Goal: Information Seeking & Learning: Learn about a topic

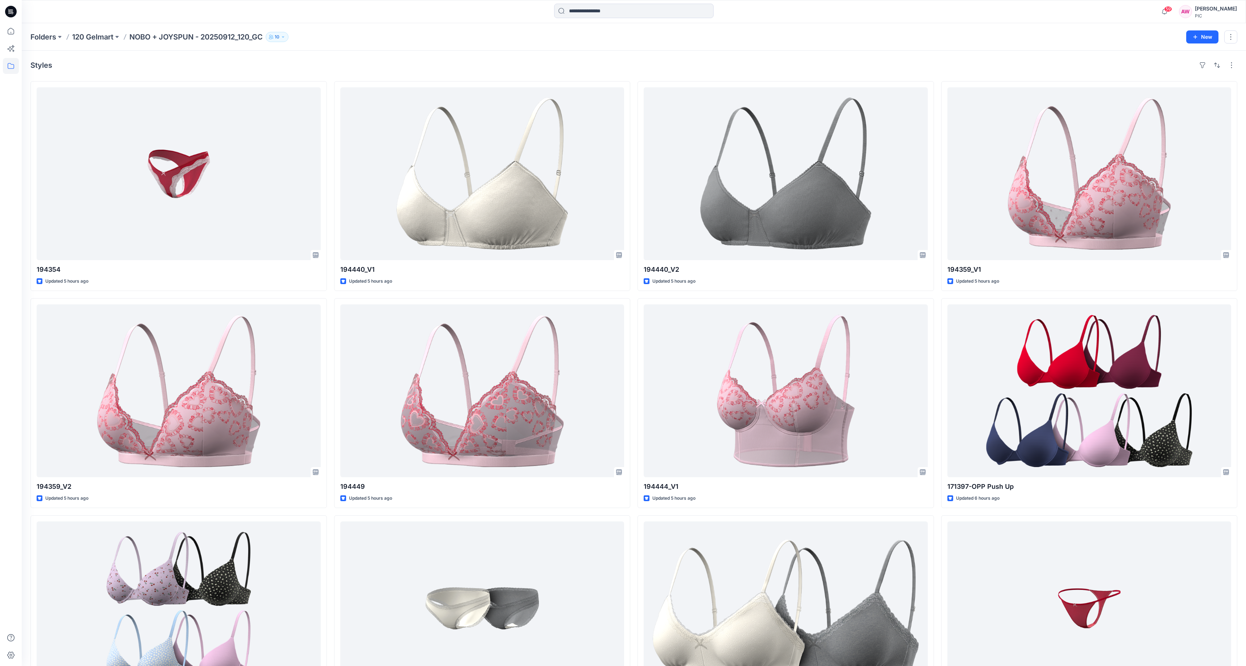
scroll to position [1588, 0]
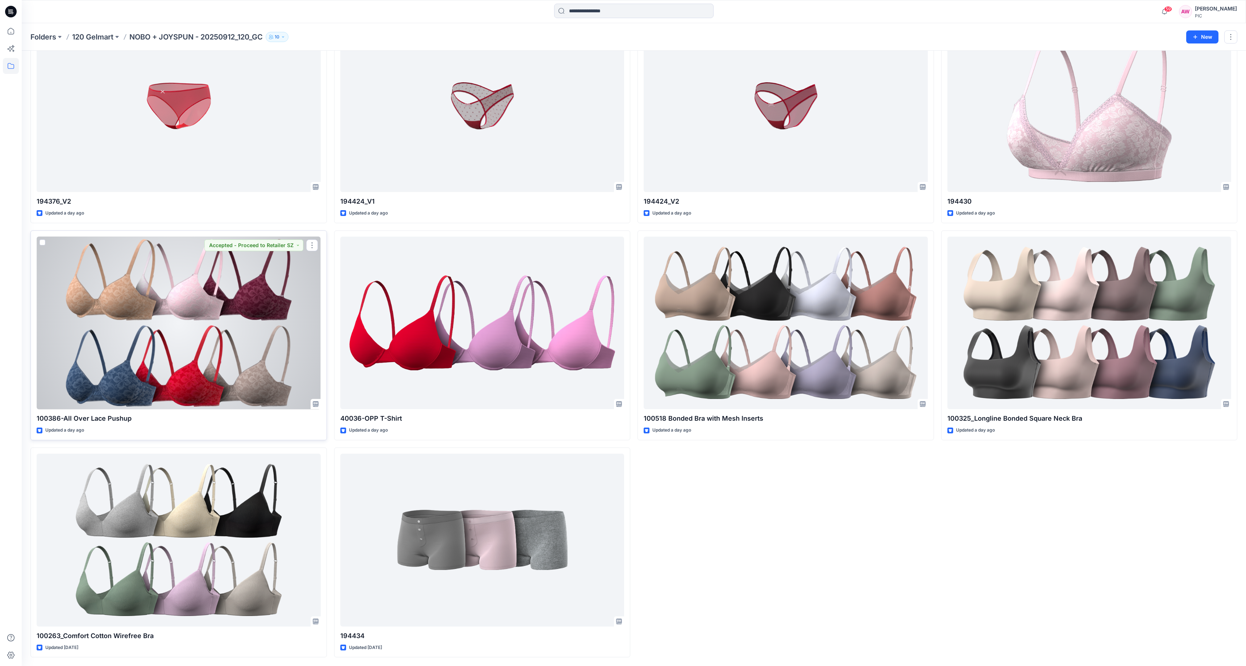
drag, startPoint x: 300, startPoint y: 277, endPoint x: 296, endPoint y: 278, distance: 4.6
click at [300, 277] on div at bounding box center [179, 323] width 284 height 173
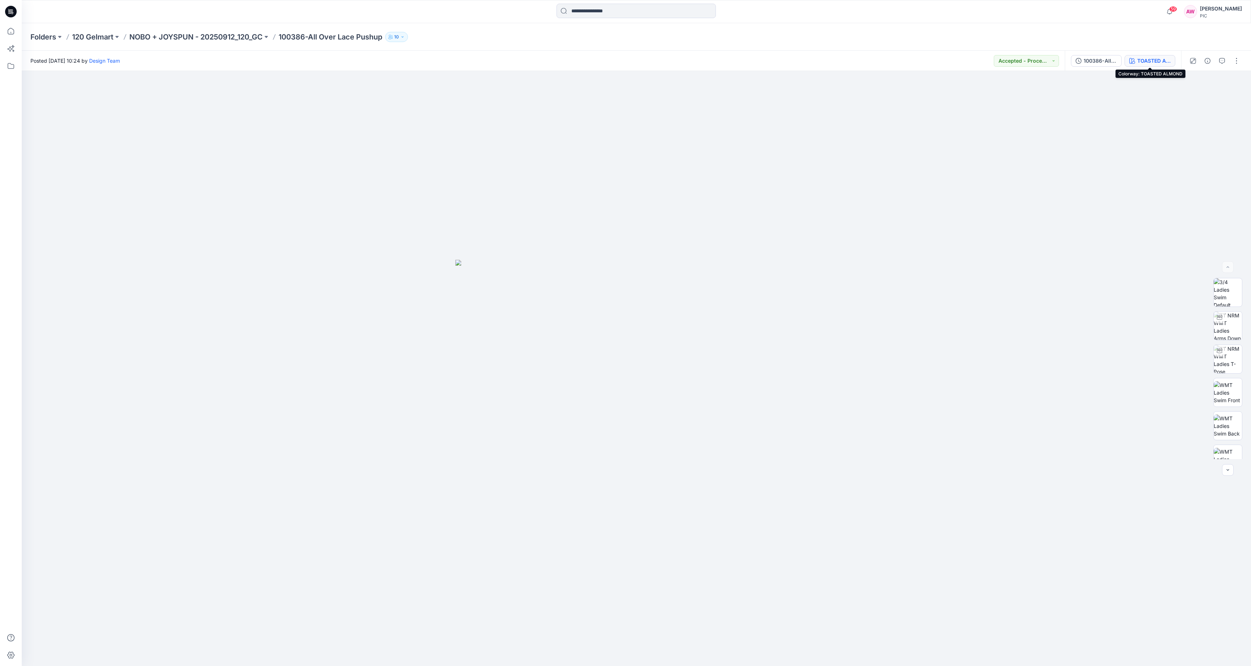
click at [1142, 59] on div "TOASTED ALMOND" at bounding box center [1153, 61] width 33 height 8
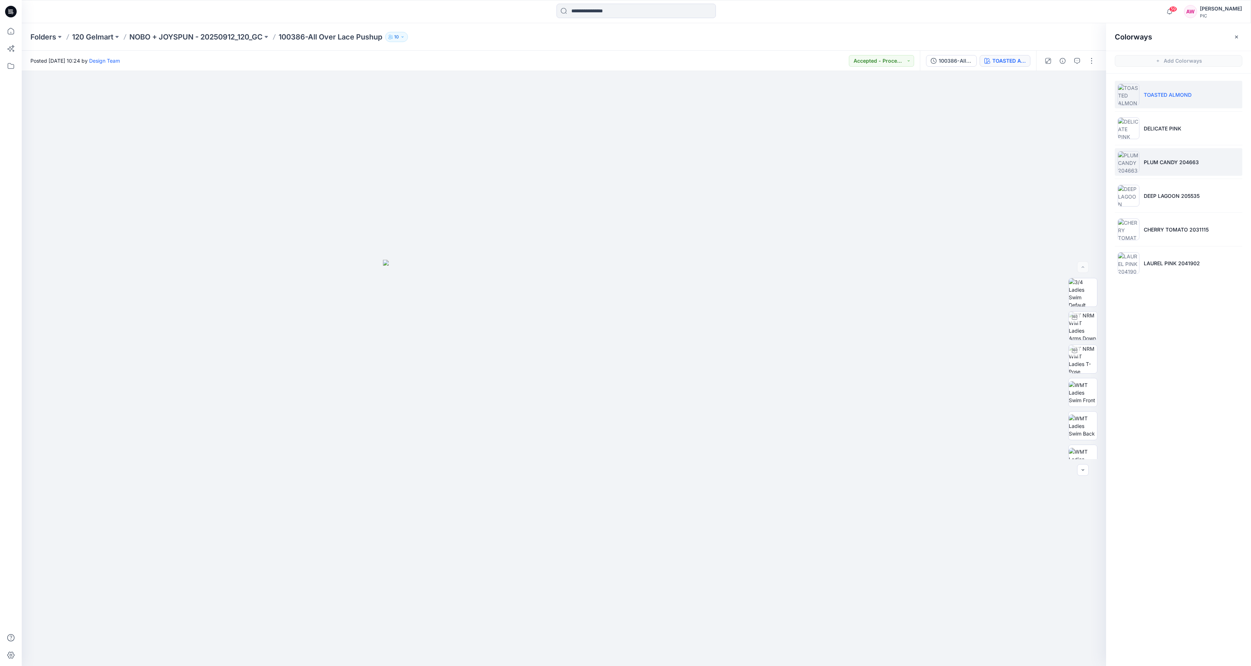
click at [1131, 164] on img at bounding box center [1129, 162] width 22 height 22
click at [1090, 362] on img at bounding box center [1083, 361] width 28 height 28
click at [1076, 364] on img at bounding box center [1083, 362] width 28 height 28
click at [1089, 81] on icon "button" at bounding box center [1090, 83] width 6 height 6
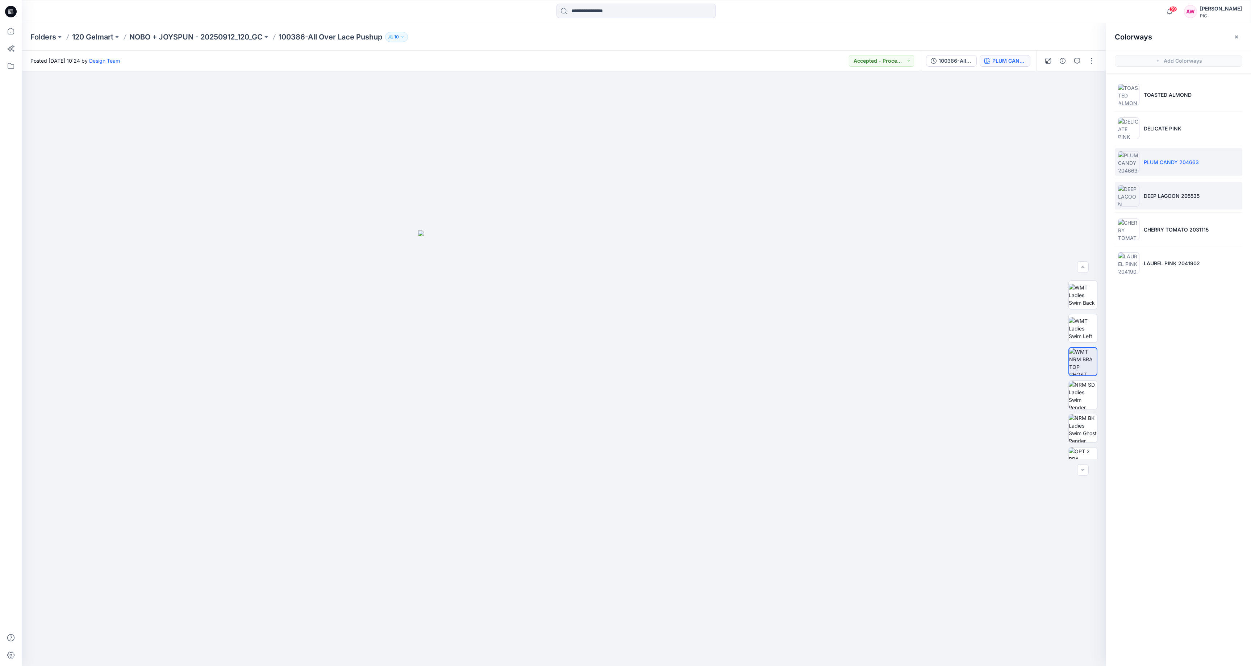
click at [1132, 199] on img at bounding box center [1129, 196] width 22 height 22
click at [1091, 84] on icon "button" at bounding box center [1090, 83] width 6 height 6
click at [1089, 358] on img at bounding box center [1083, 361] width 28 height 28
click at [1090, 59] on button "button" at bounding box center [1092, 61] width 12 height 12
drag, startPoint x: 1018, startPoint y: 187, endPoint x: 1037, endPoint y: 164, distance: 29.3
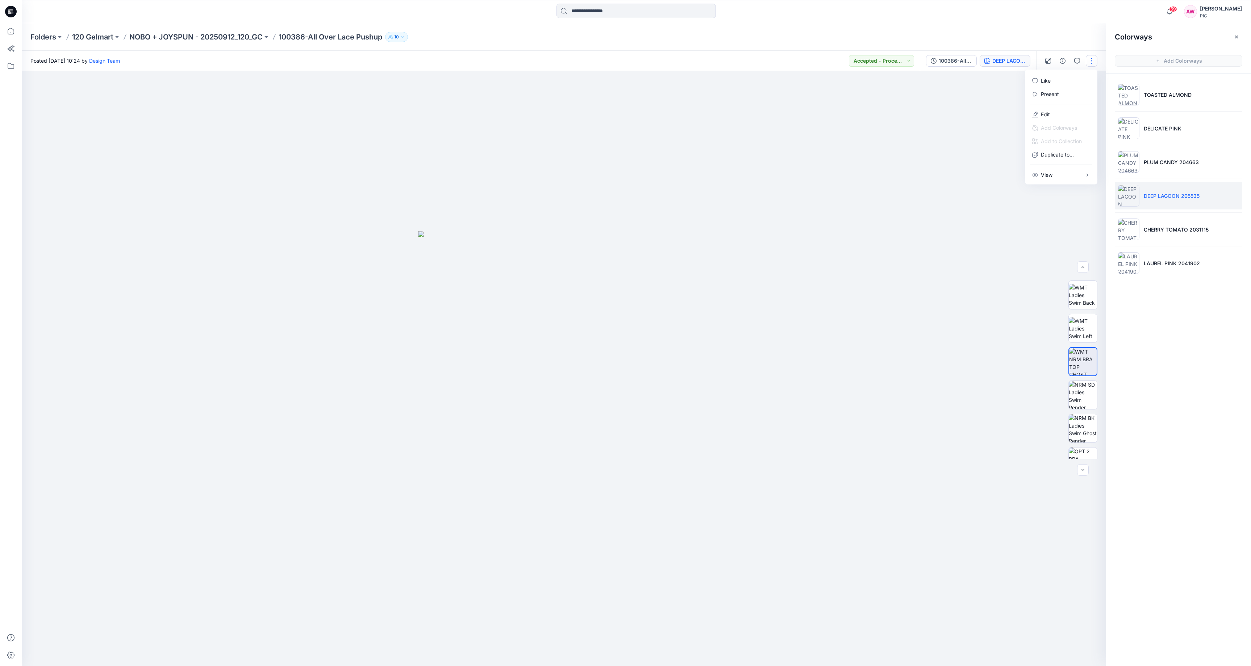
click at [1018, 187] on div at bounding box center [564, 368] width 1084 height 595
click at [1090, 84] on icon "button" at bounding box center [1090, 83] width 6 height 6
click at [1138, 228] on img at bounding box center [1129, 229] width 22 height 22
click at [1088, 83] on icon "button" at bounding box center [1090, 83] width 6 height 6
drag, startPoint x: 1100, startPoint y: 367, endPoint x: 1096, endPoint y: 372, distance: 5.9
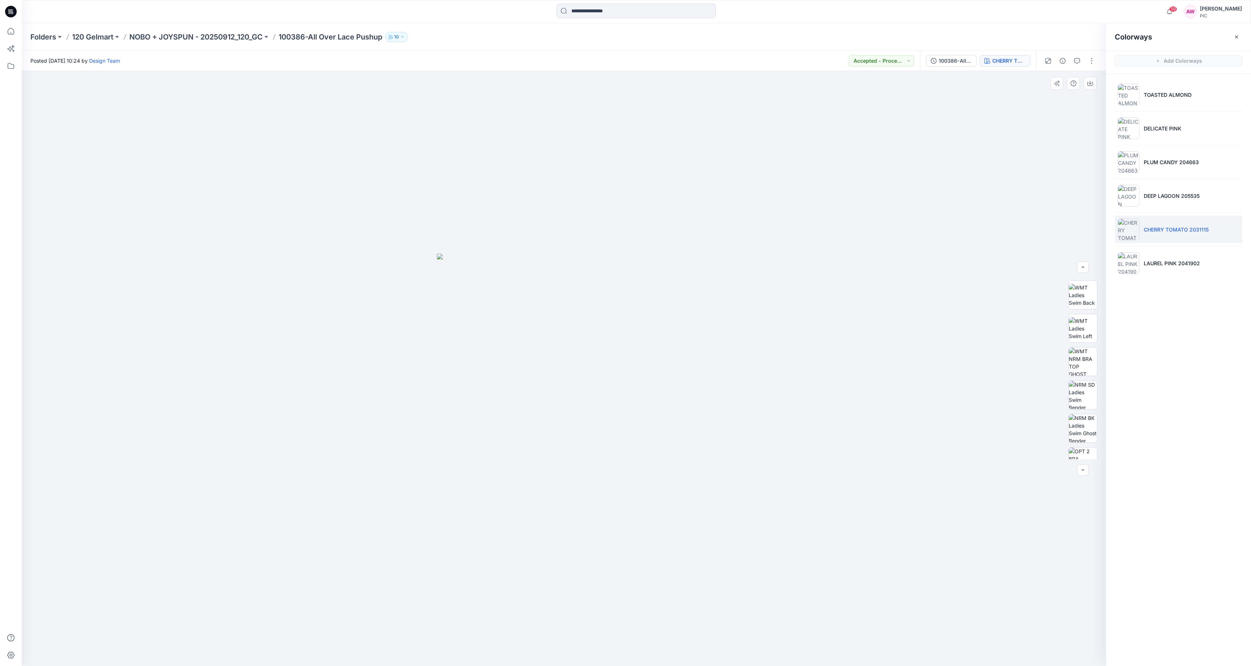
click at [1100, 370] on div at bounding box center [1083, 368] width 46 height 181
click at [1090, 366] on img at bounding box center [1083, 361] width 28 height 28
click at [1090, 81] on icon "button" at bounding box center [1090, 83] width 6 height 6
click at [1138, 266] on img at bounding box center [1129, 263] width 22 height 22
click at [1086, 364] on img at bounding box center [1083, 361] width 28 height 28
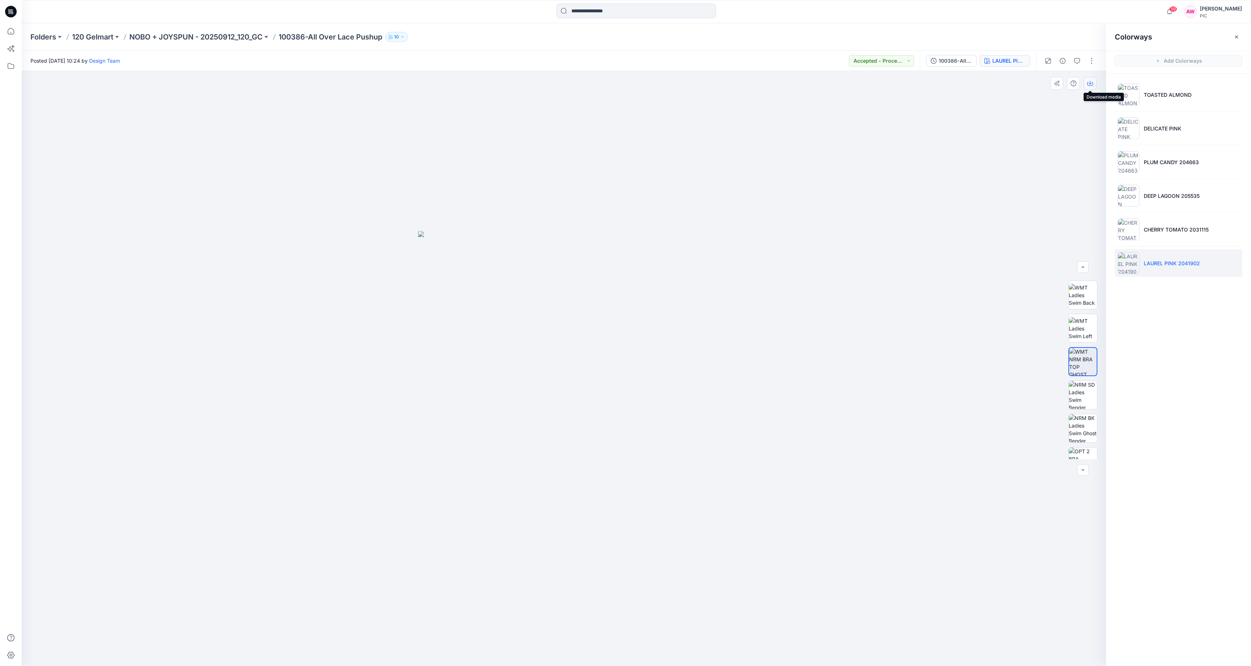
click at [1092, 83] on icon "button" at bounding box center [1090, 83] width 6 height 6
click at [1158, 95] on p "TOASTED ALMOND" at bounding box center [1168, 95] width 48 height 8
click at [1083, 366] on img at bounding box center [1083, 361] width 28 height 28
click at [1092, 86] on icon "button" at bounding box center [1090, 84] width 6 height 4
click at [1158, 130] on p "DELICATE PINK" at bounding box center [1163, 129] width 38 height 8
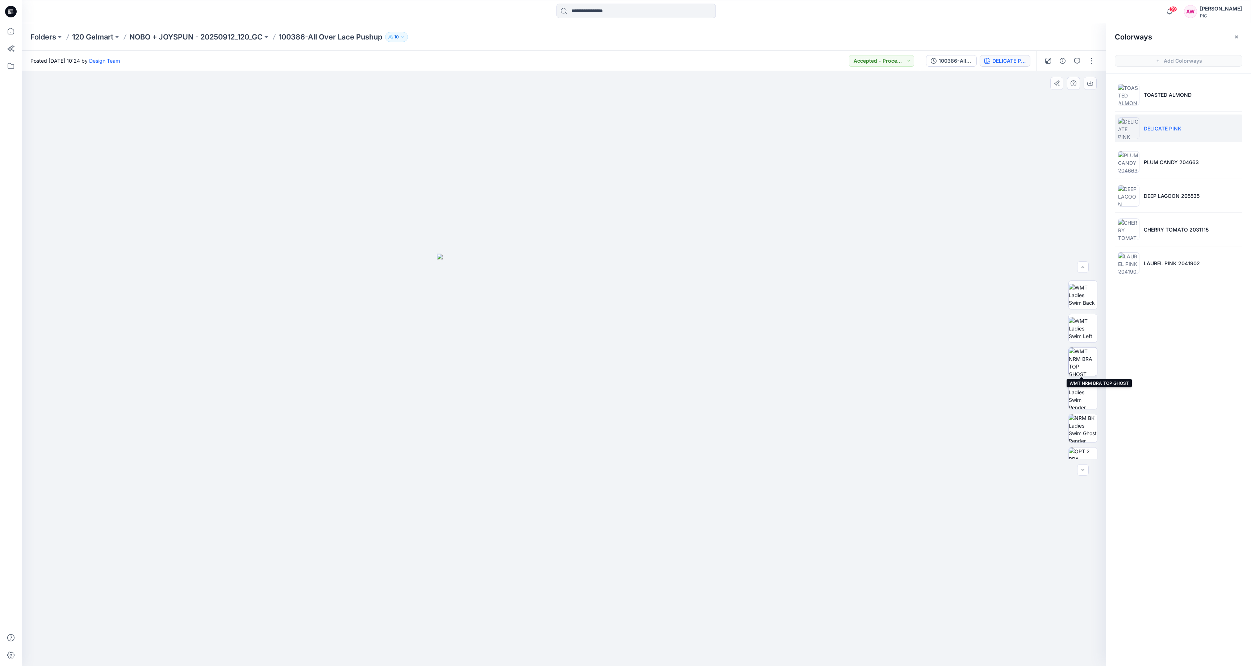
click at [1084, 368] on img at bounding box center [1083, 361] width 28 height 28
click at [1130, 126] on img at bounding box center [1129, 128] width 22 height 22
drag, startPoint x: 1085, startPoint y: 367, endPoint x: 1084, endPoint y: 363, distance: 4.9
click at [1085, 367] on img at bounding box center [1083, 361] width 28 height 28
click at [1090, 82] on icon "button" at bounding box center [1090, 83] width 6 height 6
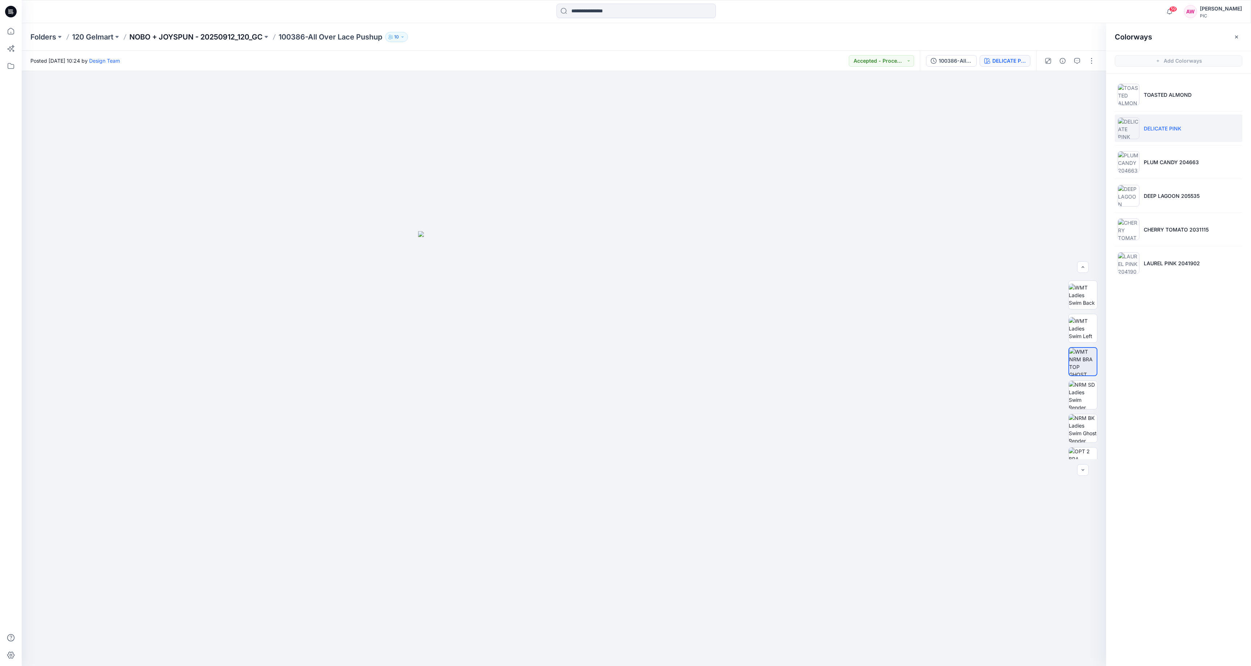
click at [246, 35] on p "NOBO + JOYSPUN - 20250912_120_GC" at bounding box center [195, 37] width 133 height 10
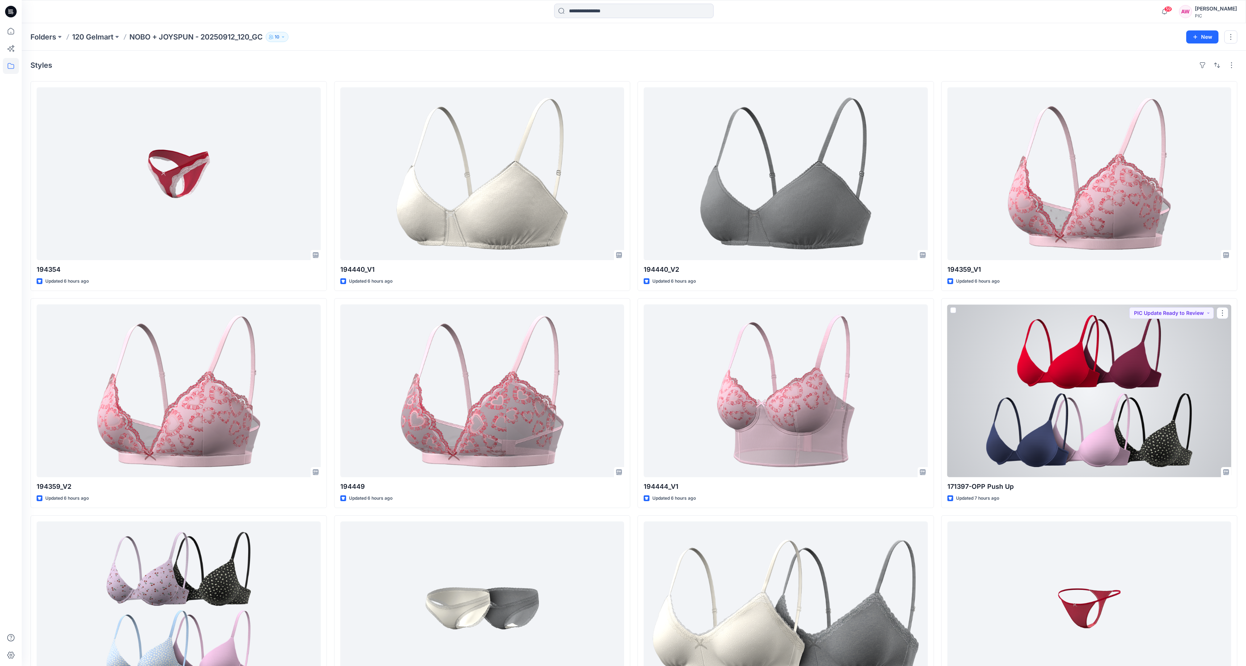
click at [1149, 425] on div at bounding box center [1089, 390] width 284 height 173
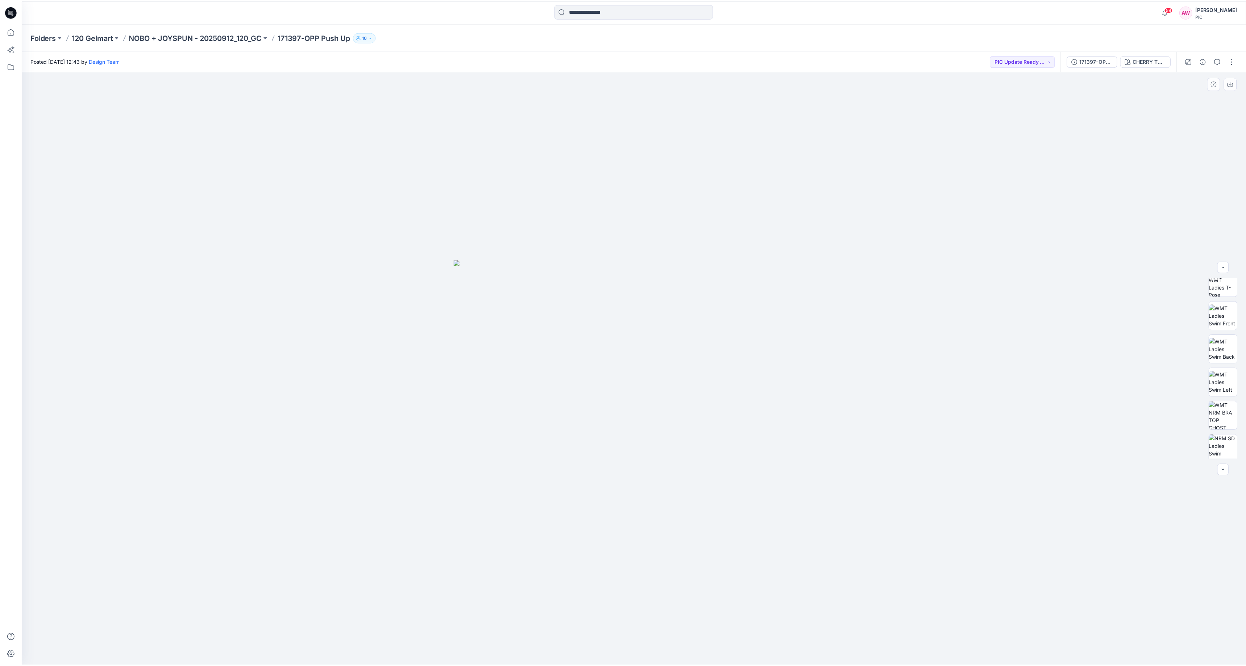
scroll to position [94, 0]
click at [1235, 403] on img at bounding box center [1228, 398] width 28 height 28
click at [1151, 59] on div "CHERRY TOMATO 2031115" at bounding box center [1153, 61] width 33 height 8
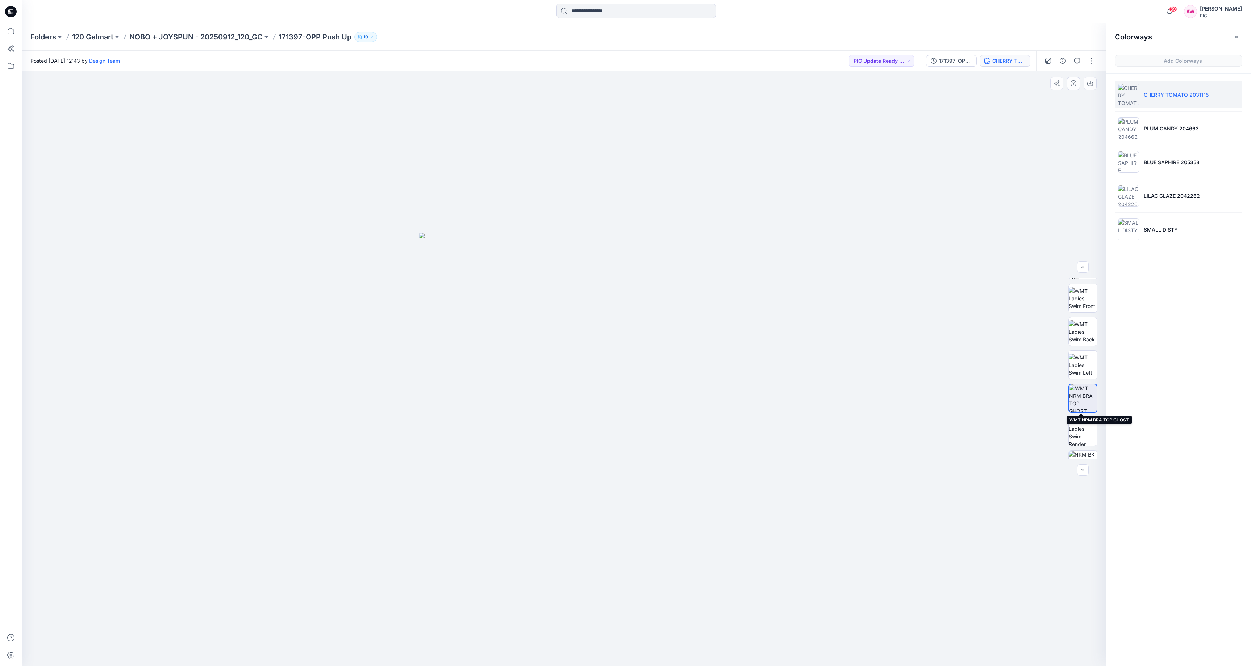
drag, startPoint x: 1081, startPoint y: 403, endPoint x: 1079, endPoint y: 395, distance: 7.9
click at [1081, 403] on img at bounding box center [1083, 398] width 28 height 28
click at [1092, 81] on icon "button" at bounding box center [1090, 83] width 6 height 6
click at [1151, 129] on p "PLUM CANDY 204663" at bounding box center [1171, 129] width 55 height 8
click at [1091, 403] on img at bounding box center [1083, 398] width 28 height 28
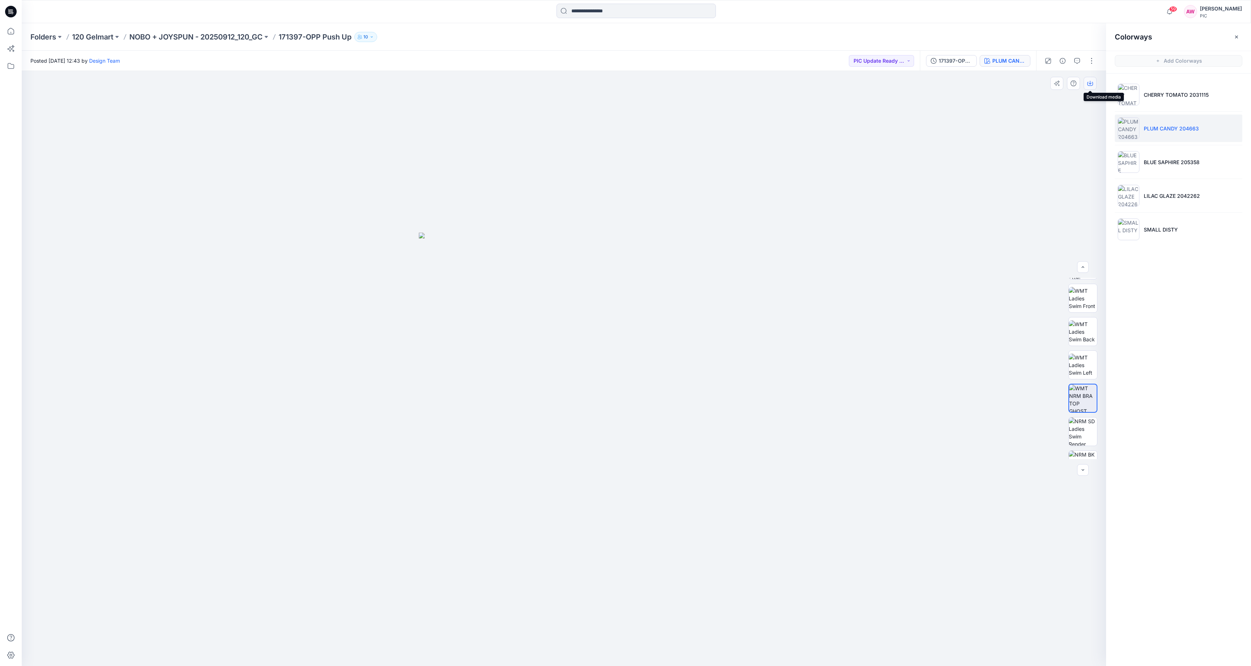
click at [1090, 83] on icon "button" at bounding box center [1090, 83] width 6 height 6
click at [1127, 172] on img at bounding box center [1129, 162] width 22 height 22
click at [1092, 400] on img at bounding box center [1083, 398] width 28 height 28
click at [1091, 84] on icon "button" at bounding box center [1090, 83] width 6 height 6
click at [1135, 196] on img at bounding box center [1129, 196] width 22 height 22
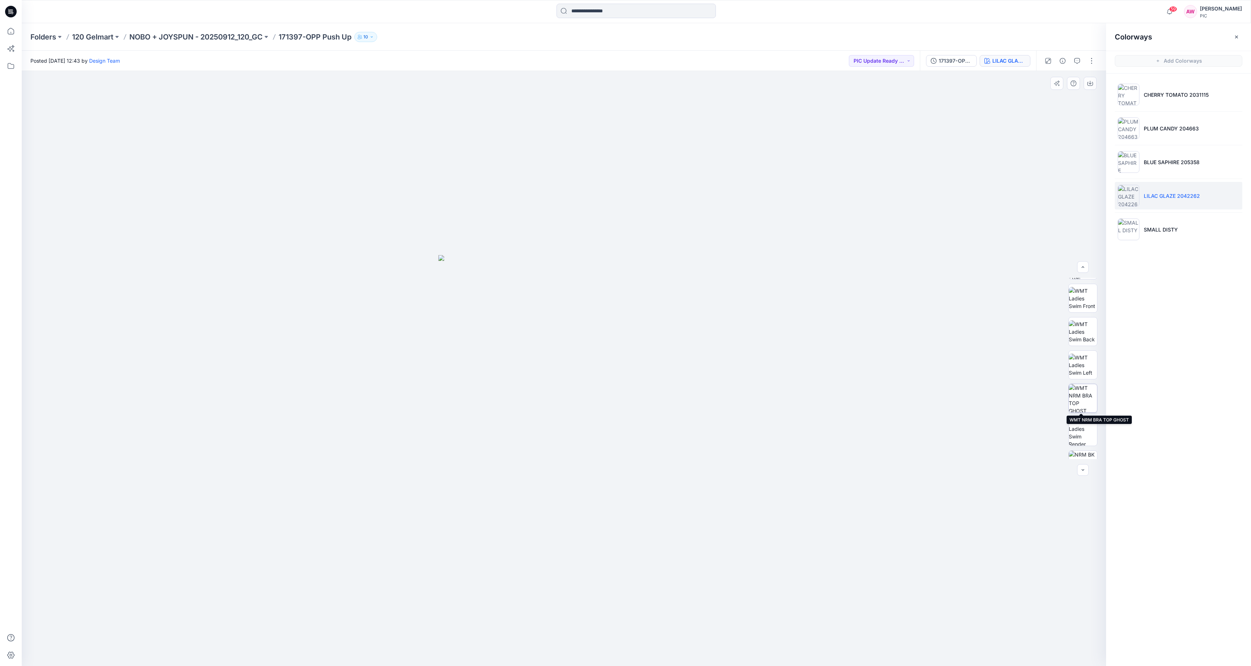
click at [1085, 400] on img at bounding box center [1083, 398] width 28 height 28
click at [1088, 82] on icon "button" at bounding box center [1090, 83] width 6 height 6
click at [1131, 235] on img at bounding box center [1129, 229] width 22 height 22
click at [1085, 401] on img at bounding box center [1083, 398] width 28 height 28
click at [1090, 83] on icon "button" at bounding box center [1090, 83] width 6 height 6
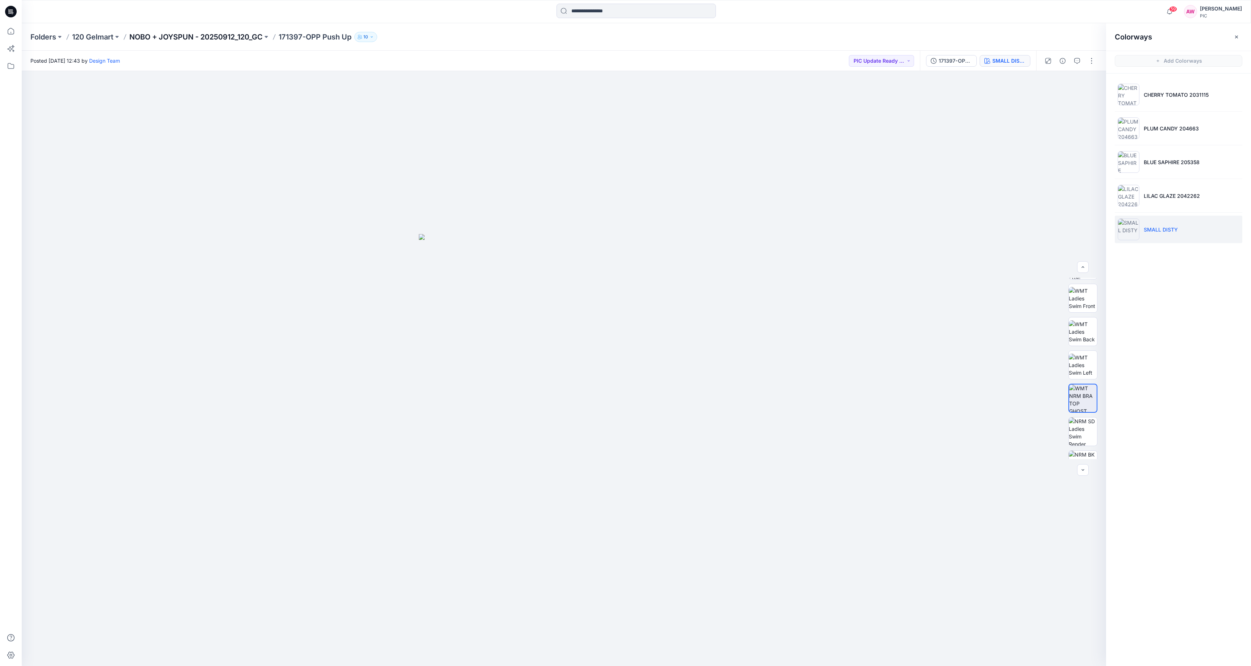
click at [227, 38] on p "NOBO + JOYSPUN - 20250912_120_GC" at bounding box center [195, 37] width 133 height 10
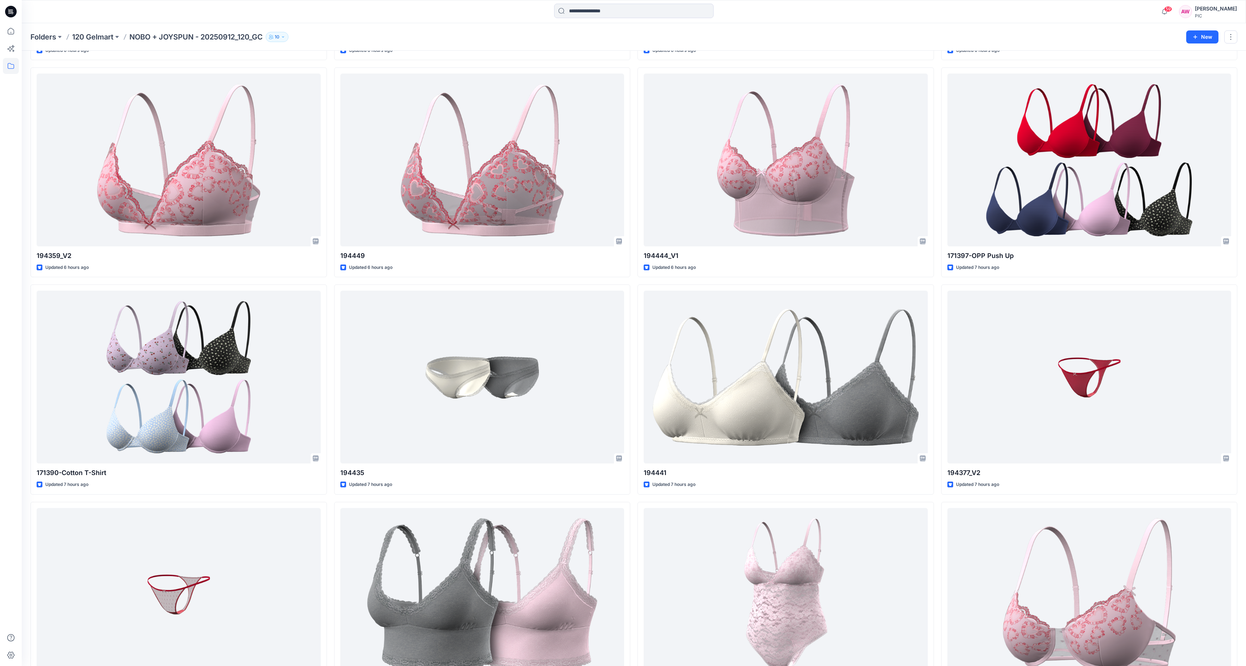
scroll to position [247, 0]
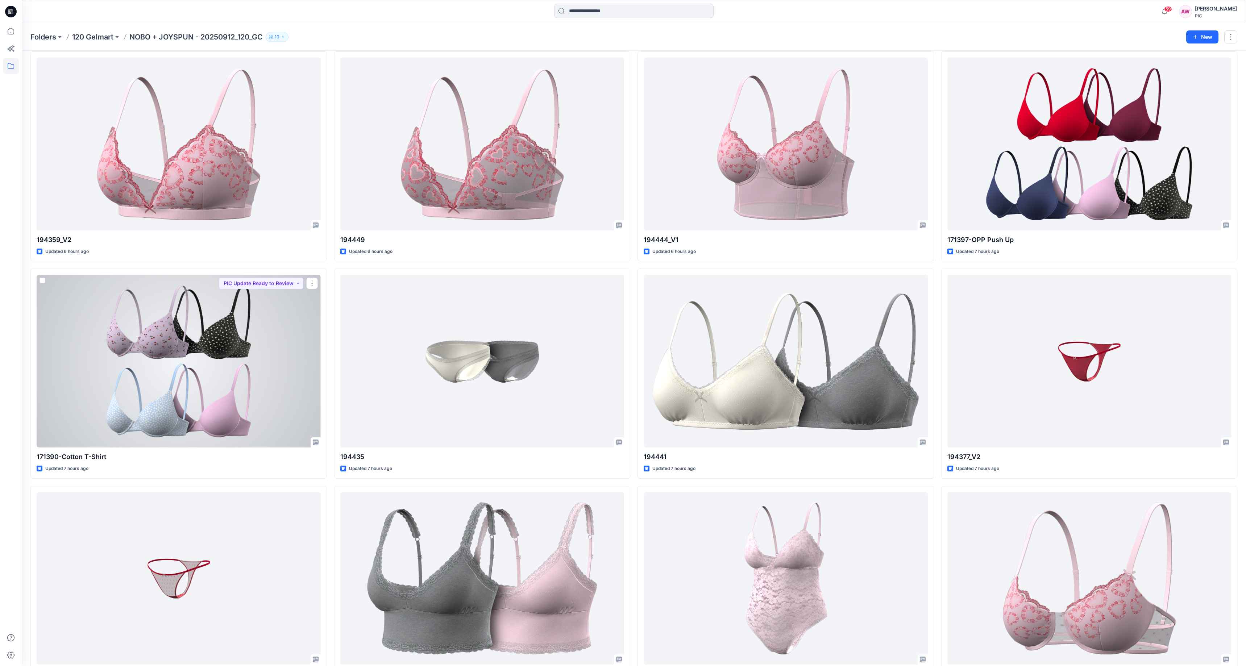
click at [209, 384] on div at bounding box center [179, 361] width 284 height 173
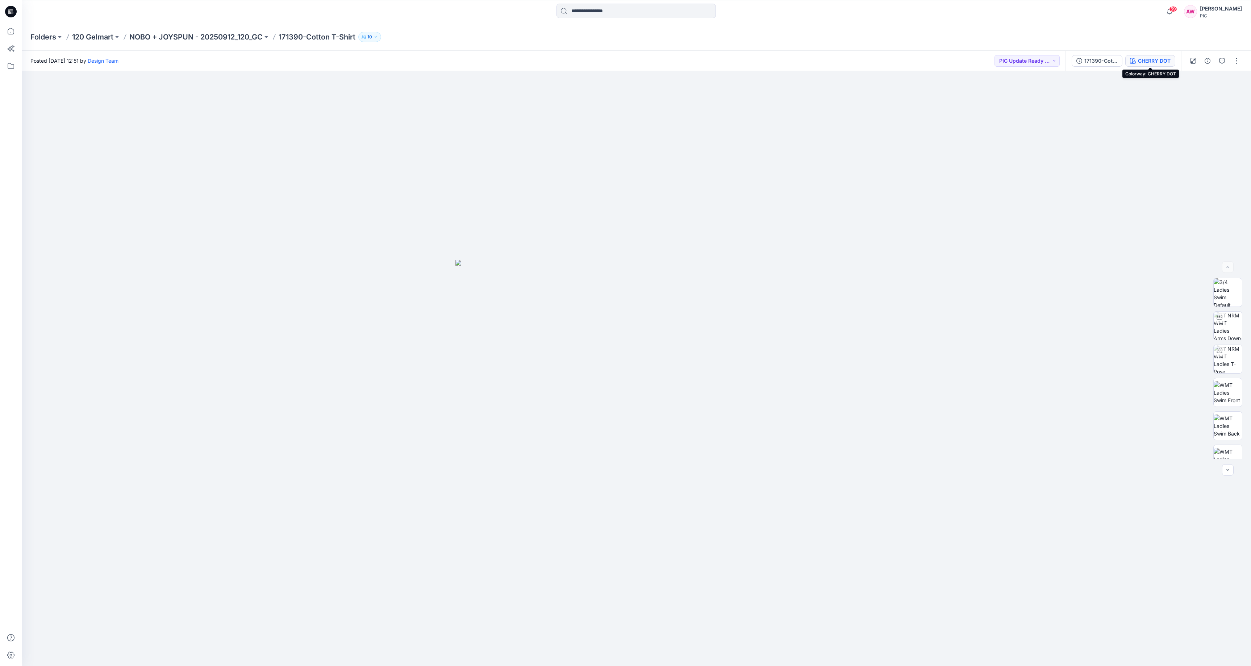
click at [1161, 61] on div "CHERRY DOT" at bounding box center [1154, 61] width 33 height 8
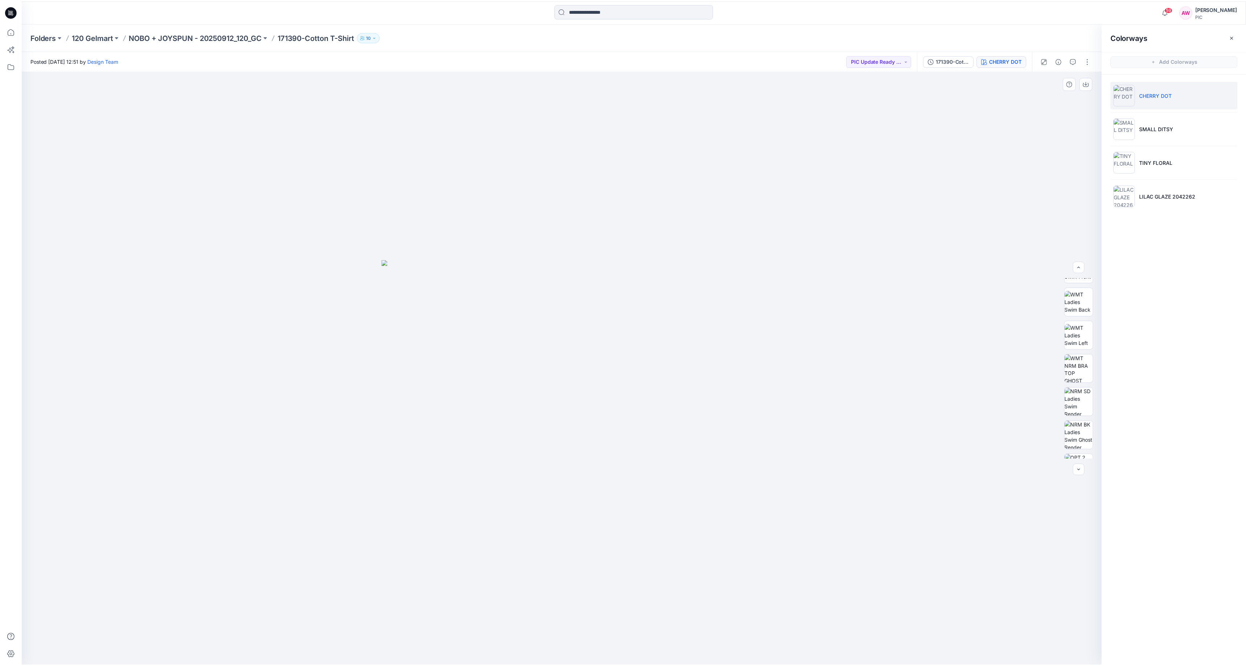
scroll to position [133, 0]
click at [1084, 368] on img at bounding box center [1083, 360] width 28 height 28
click at [1092, 86] on icon "button" at bounding box center [1090, 83] width 6 height 6
click at [1130, 130] on img at bounding box center [1129, 128] width 22 height 22
click at [1089, 368] on img at bounding box center [1083, 360] width 28 height 28
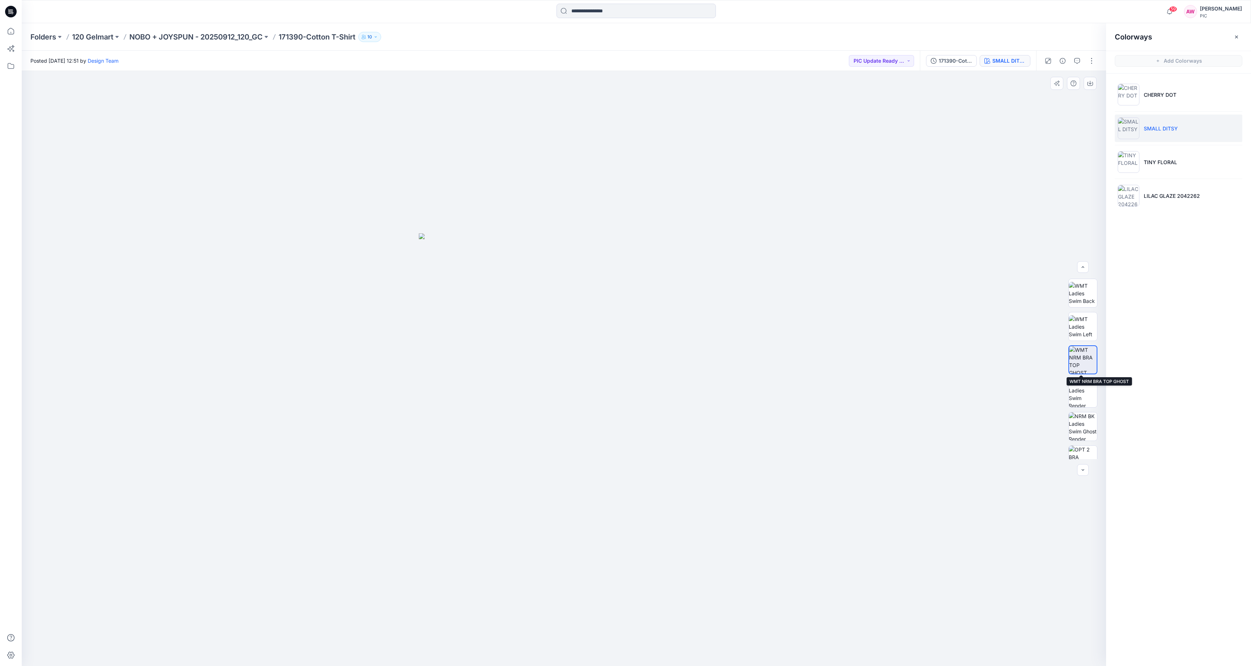
click at [1088, 362] on img at bounding box center [1083, 360] width 28 height 28
drag, startPoint x: 1088, startPoint y: 79, endPoint x: 1084, endPoint y: 83, distance: 5.1
click at [1088, 79] on button "button" at bounding box center [1090, 83] width 13 height 13
click at [1147, 164] on p "TINY FLORAL" at bounding box center [1160, 162] width 33 height 8
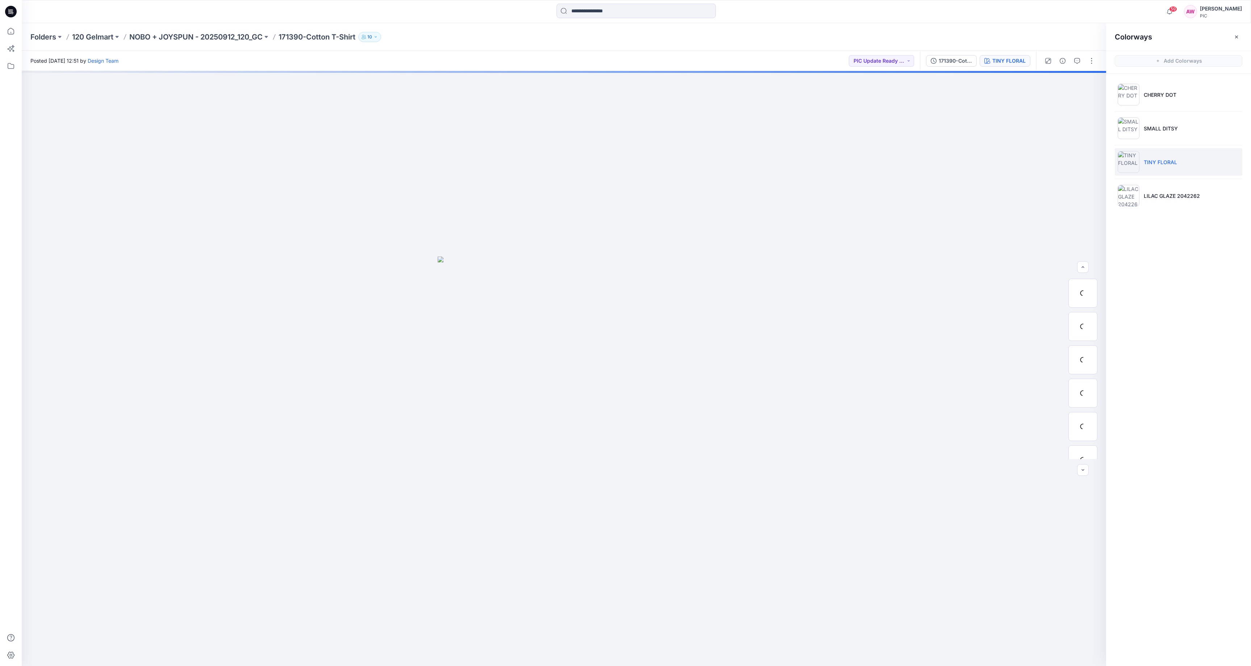
click at [1130, 164] on img at bounding box center [1129, 162] width 22 height 22
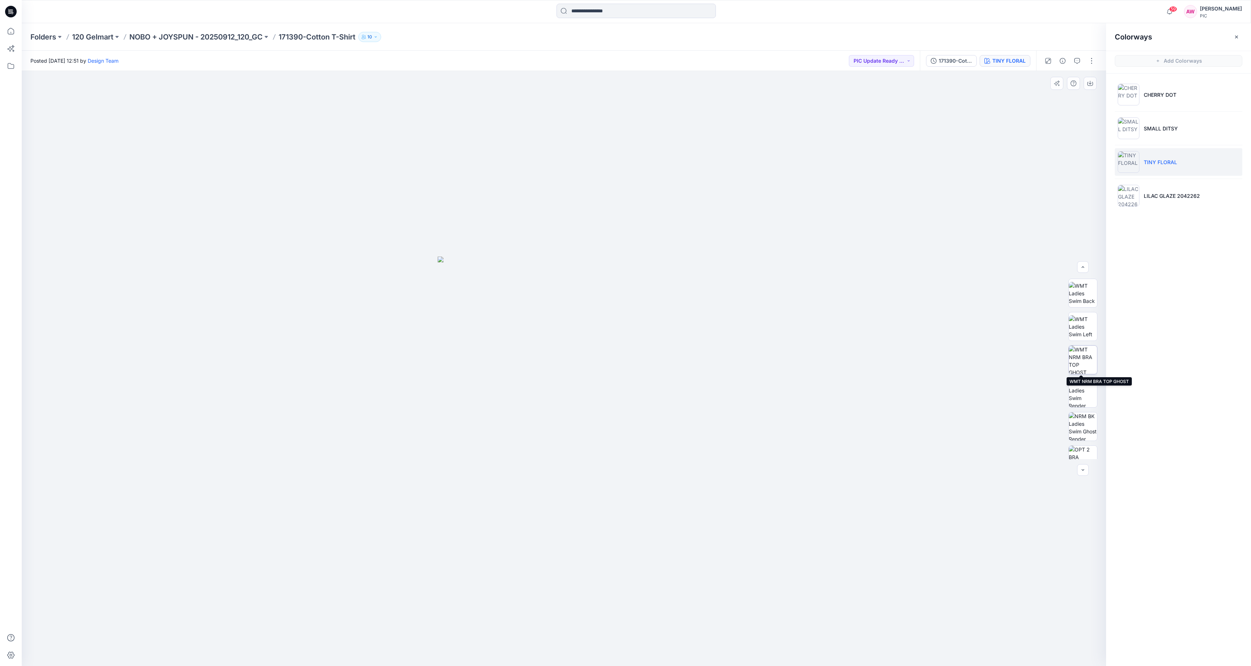
click at [1085, 359] on img at bounding box center [1083, 360] width 28 height 28
click at [1090, 82] on icon "button" at bounding box center [1090, 83] width 6 height 6
click at [1132, 198] on img at bounding box center [1129, 196] width 22 height 22
click at [1092, 363] on img at bounding box center [1083, 360] width 28 height 28
click at [1090, 84] on icon "button" at bounding box center [1090, 83] width 3 height 4
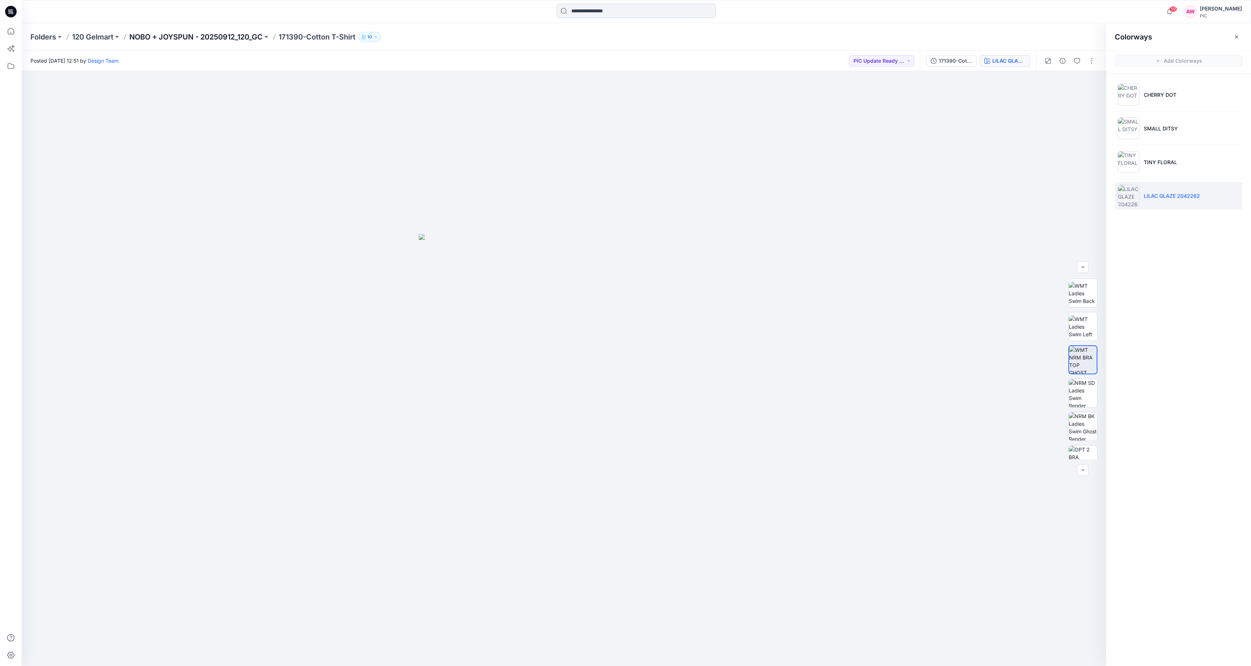
click at [227, 37] on p "NOBO + JOYSPUN - 20250912_120_GC" at bounding box center [195, 37] width 133 height 10
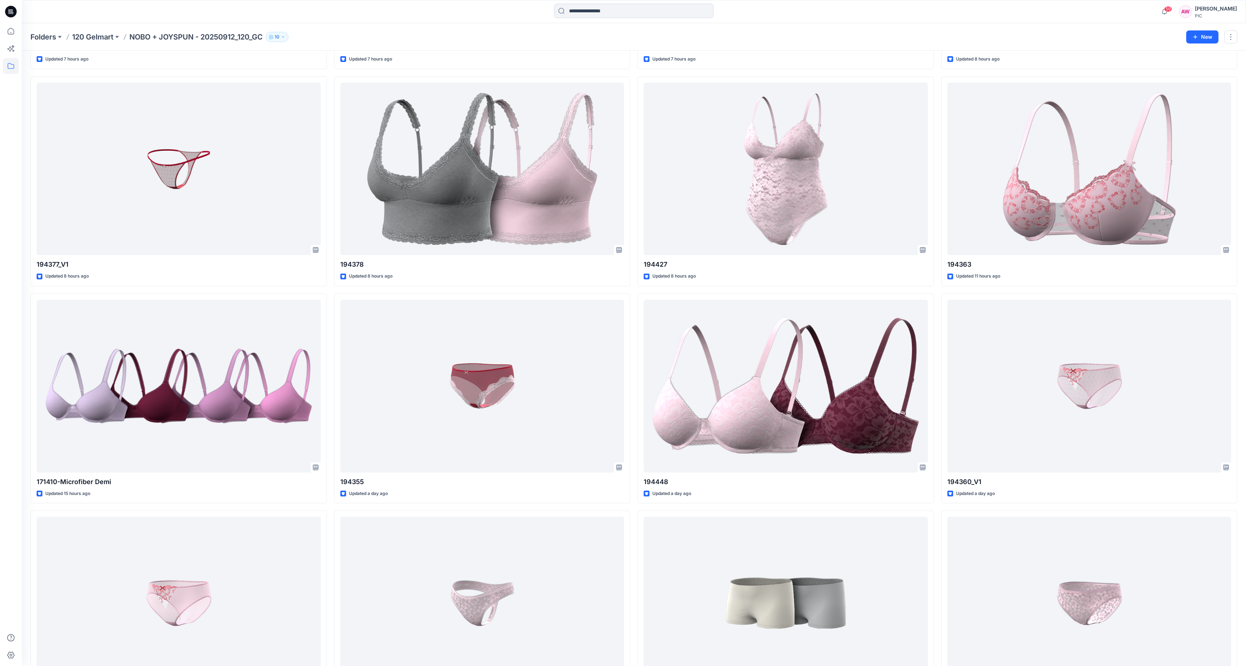
scroll to position [667, 0]
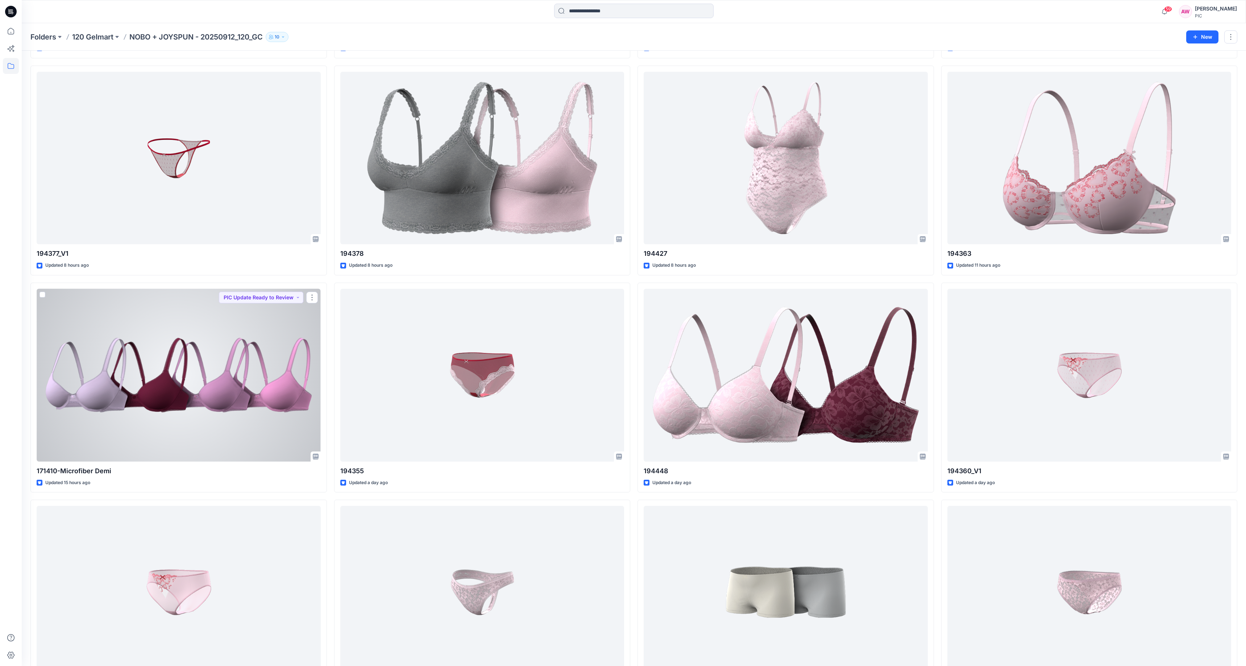
click at [230, 393] on div at bounding box center [179, 375] width 284 height 173
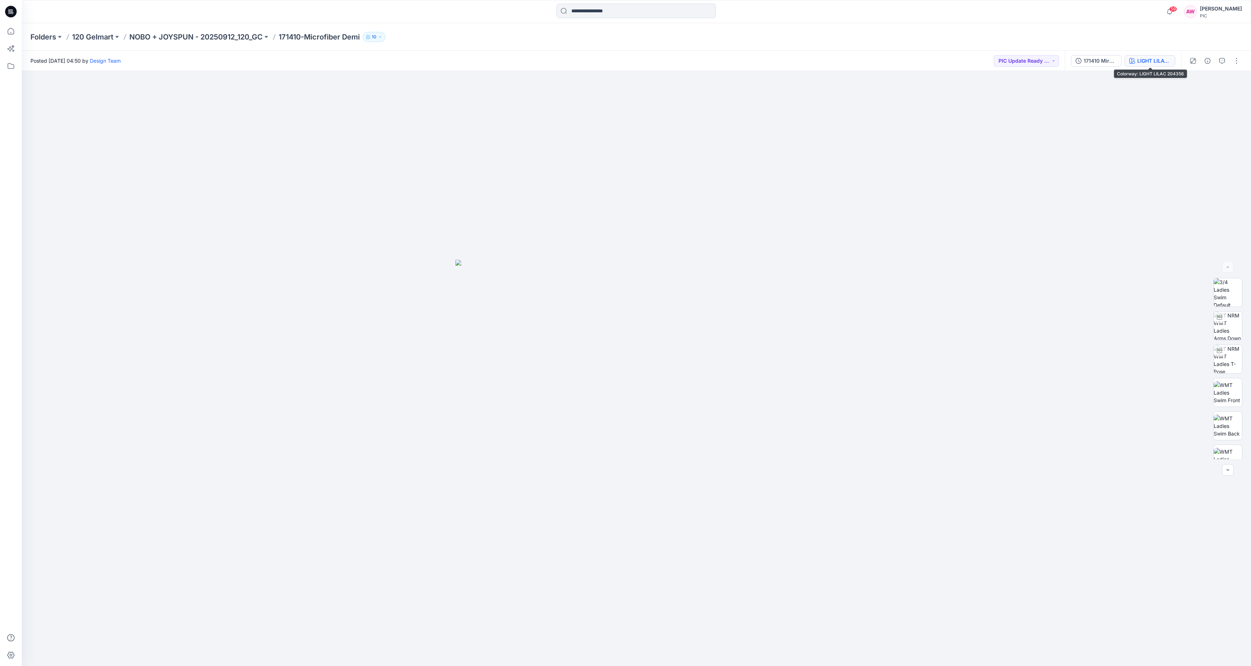
click at [1163, 61] on div "LIGHT LILAC 204356" at bounding box center [1153, 61] width 33 height 8
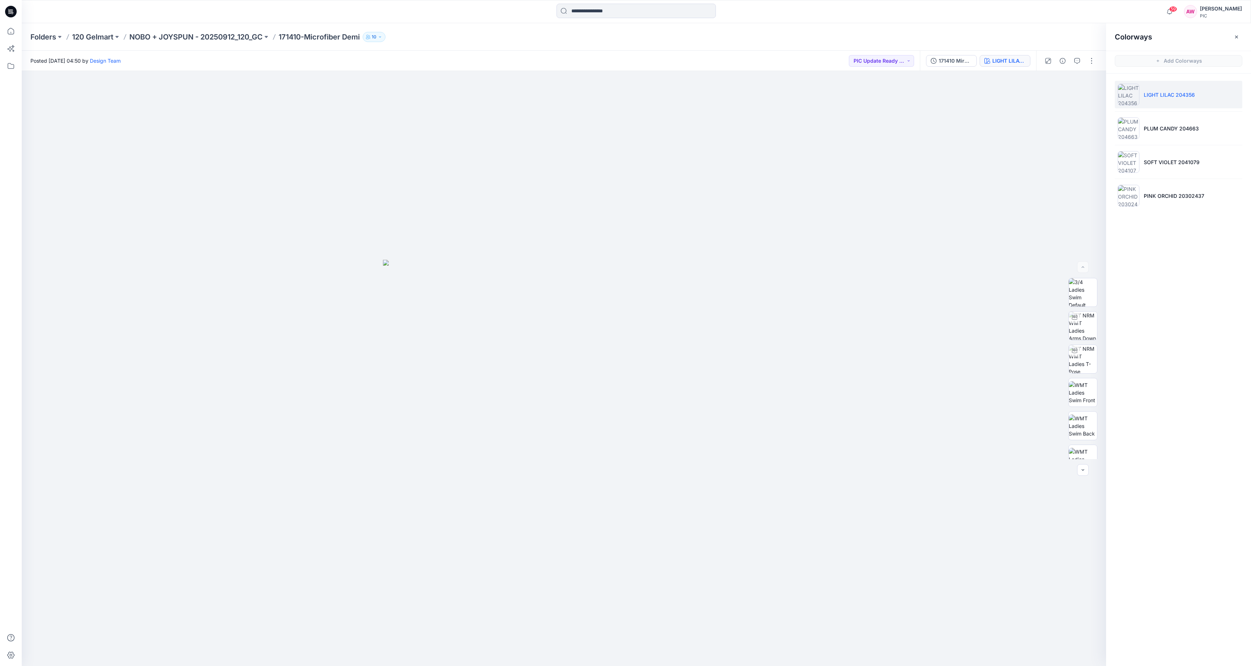
click at [1129, 95] on img at bounding box center [1129, 95] width 22 height 22
click at [1090, 372] on img at bounding box center [1083, 373] width 28 height 28
click at [1091, 83] on icon "button" at bounding box center [1090, 83] width 3 height 4
drag, startPoint x: 1134, startPoint y: 124, endPoint x: 1130, endPoint y: 139, distance: 15.9
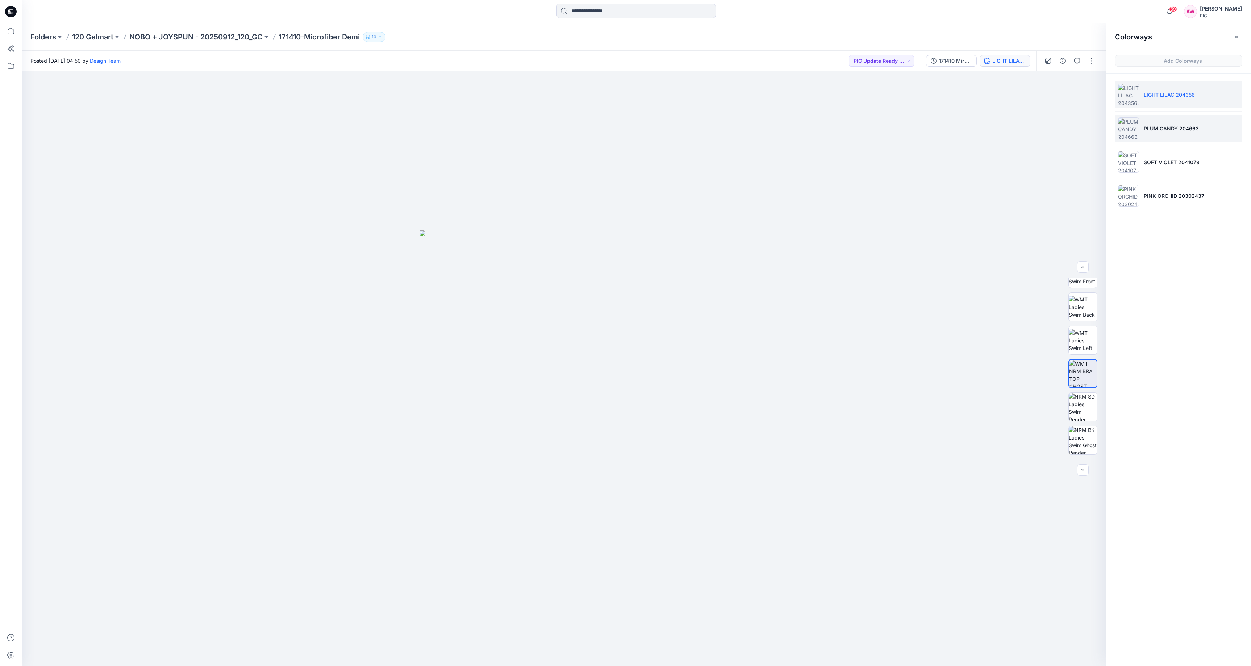
click at [1134, 124] on img at bounding box center [1129, 128] width 22 height 22
click at [1088, 376] on img at bounding box center [1083, 373] width 28 height 28
drag, startPoint x: 1092, startPoint y: 82, endPoint x: 1094, endPoint y: 76, distance: 5.9
click at [1092, 82] on icon "button" at bounding box center [1090, 83] width 6 height 6
click at [1135, 164] on img at bounding box center [1129, 162] width 22 height 22
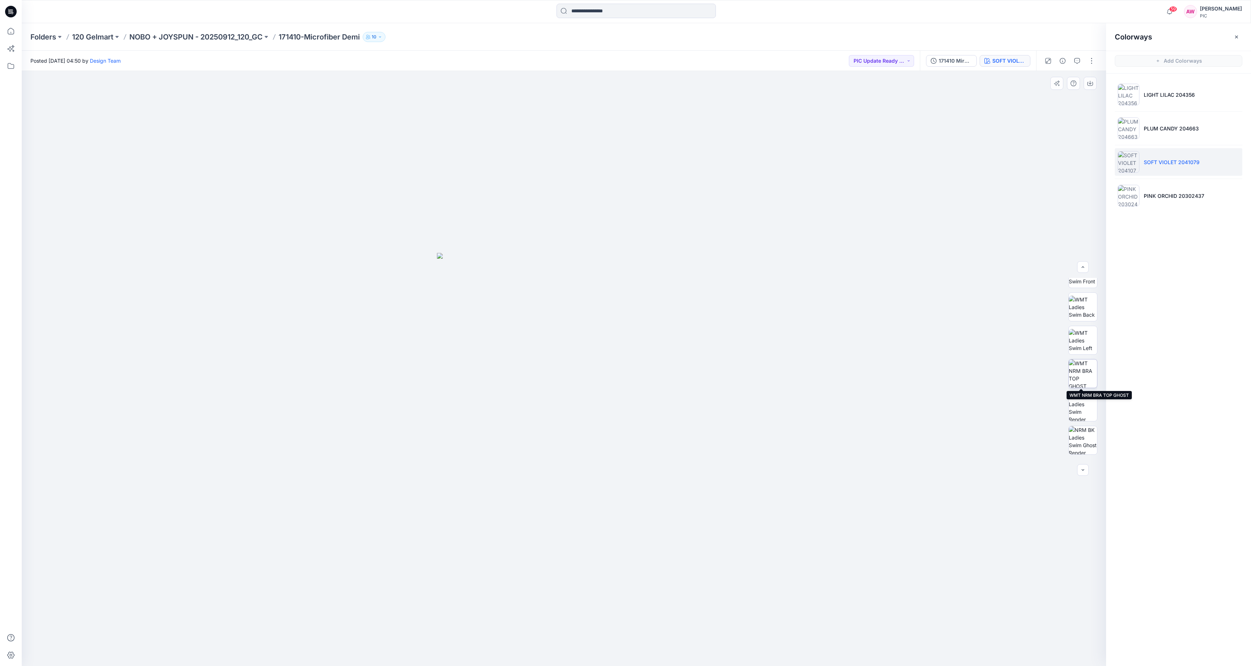
click at [1089, 379] on img at bounding box center [1083, 373] width 28 height 28
click at [1091, 81] on icon "button" at bounding box center [1090, 83] width 6 height 6
click at [1140, 200] on li "PINK ORCHID 20302437" at bounding box center [1179, 196] width 128 height 28
click at [1093, 375] on img at bounding box center [1083, 373] width 28 height 28
click at [1092, 83] on icon "button" at bounding box center [1090, 83] width 6 height 6
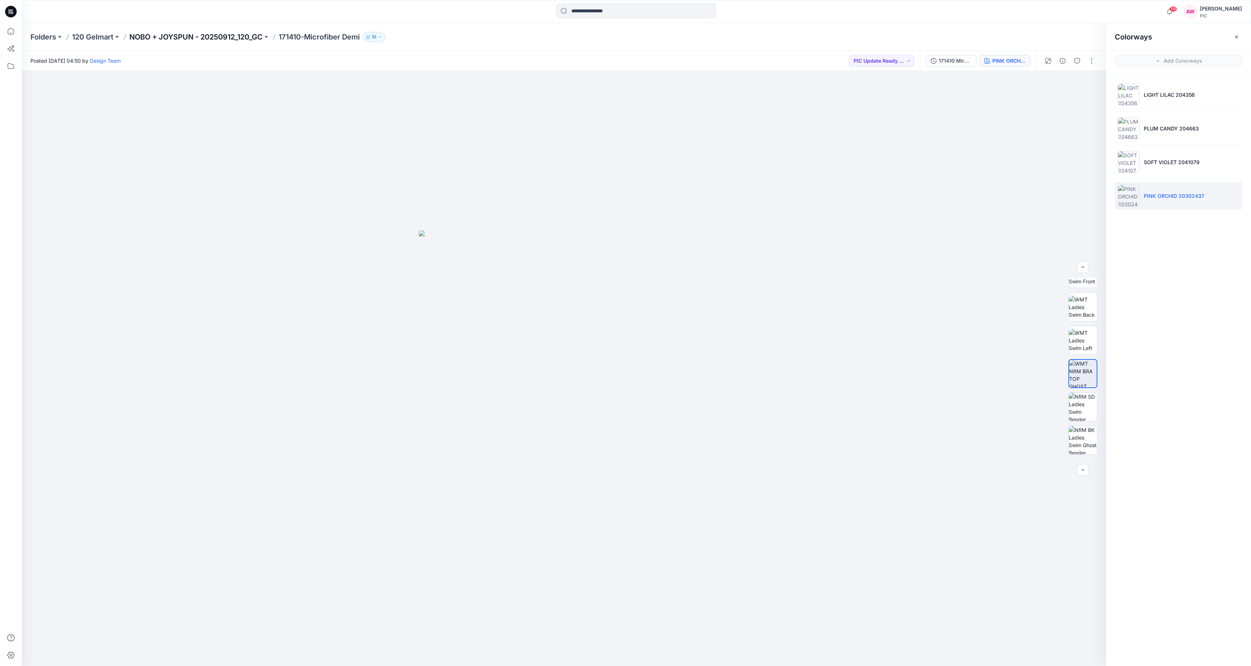
click at [217, 34] on p "NOBO + JOYSPUN - 20250912_120_GC" at bounding box center [195, 37] width 133 height 10
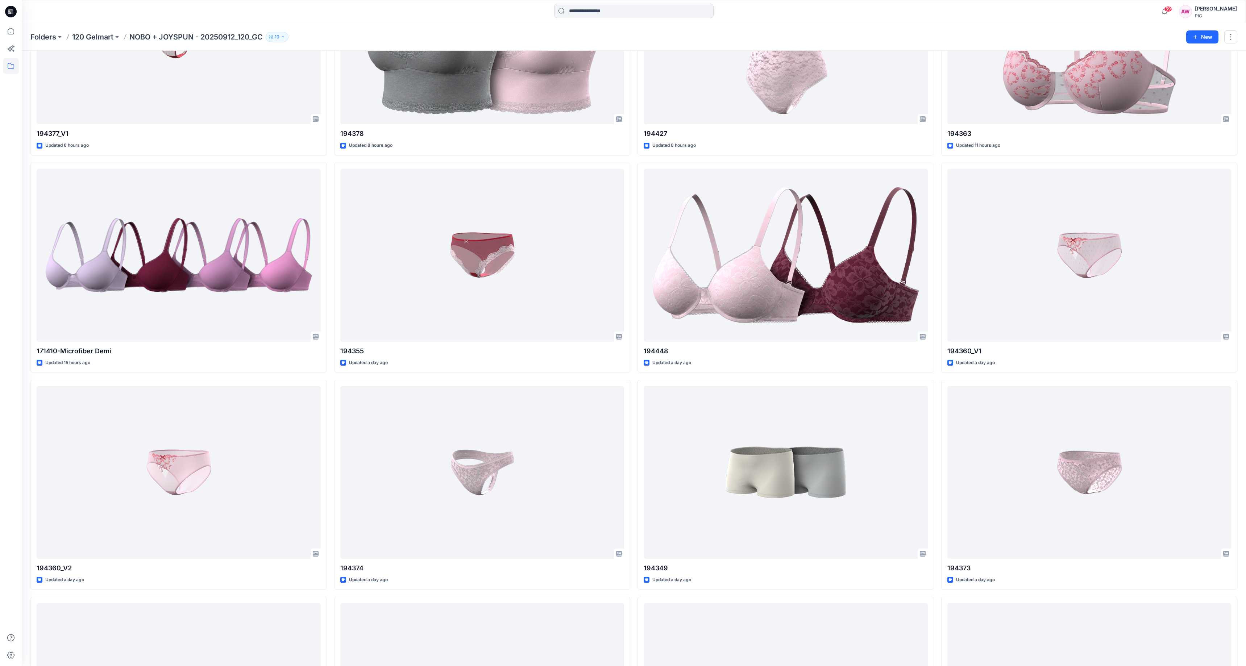
scroll to position [792, 0]
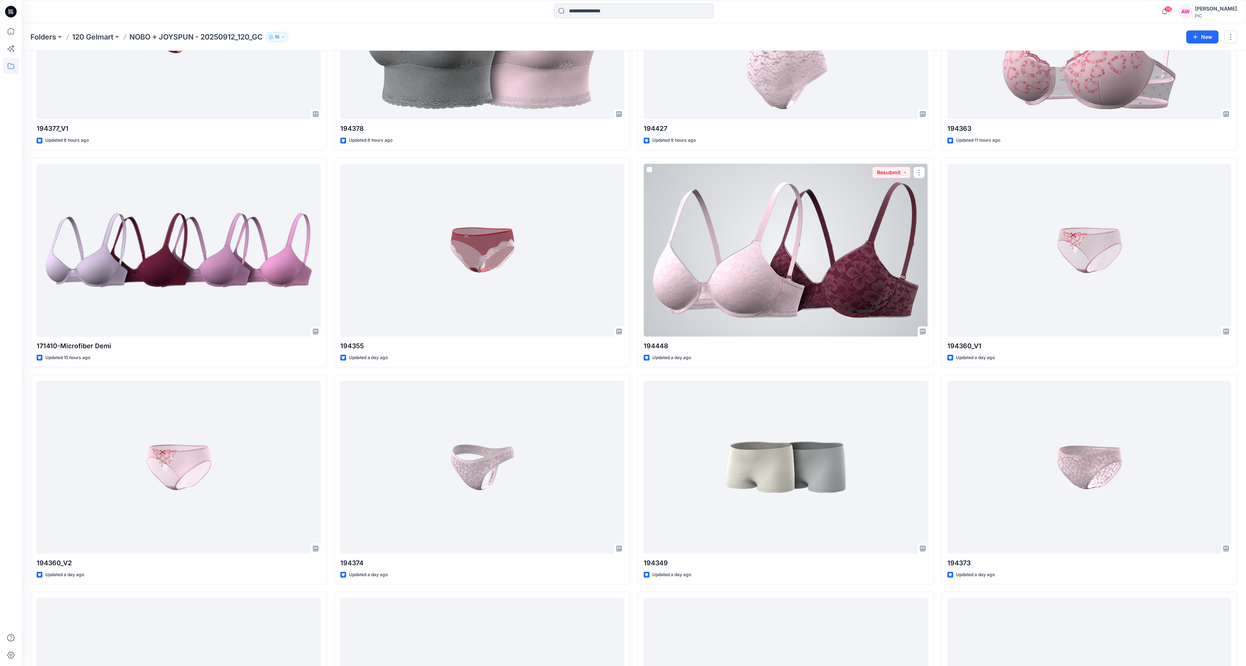
click at [873, 274] on div at bounding box center [785, 250] width 284 height 173
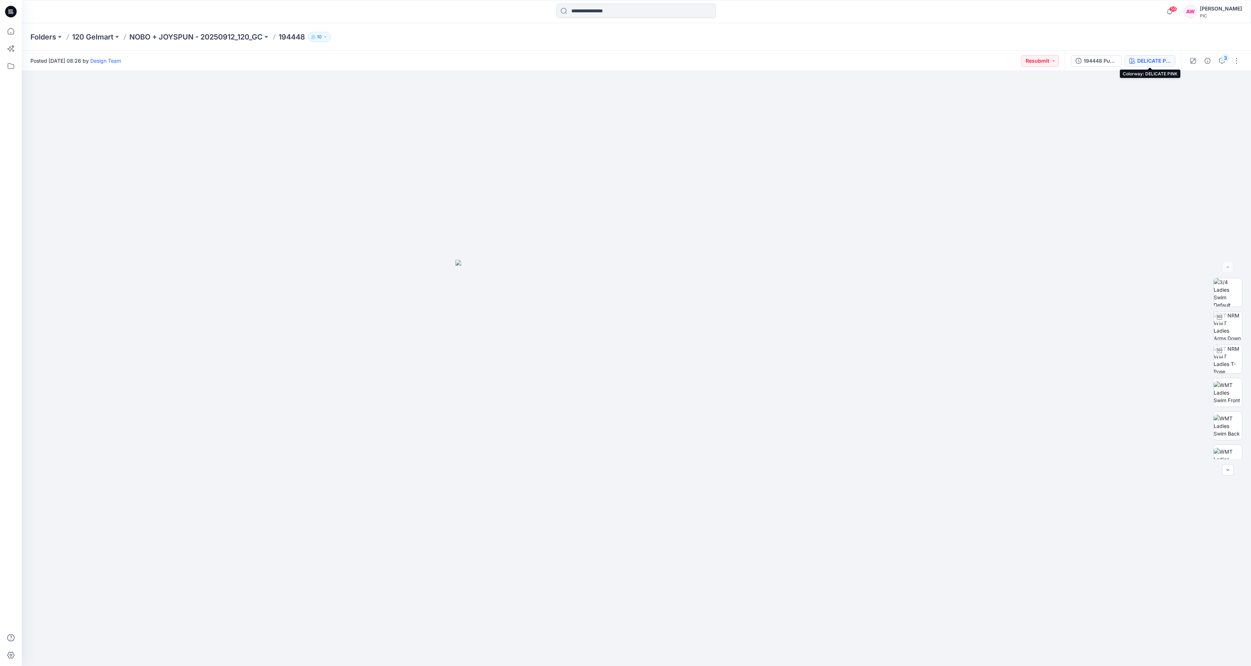
click at [1151, 60] on div "DELICATE PINK" at bounding box center [1153, 61] width 33 height 8
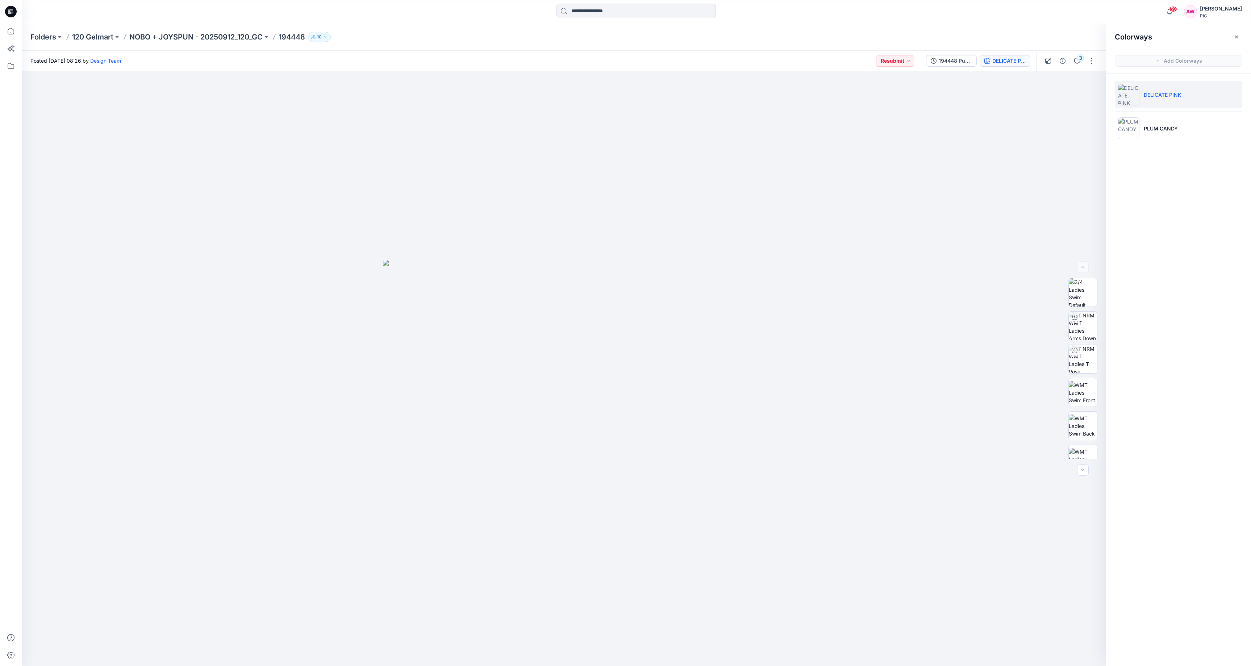
drag, startPoint x: 1100, startPoint y: 349, endPoint x: 1109, endPoint y: 377, distance: 29.4
click at [1116, 406] on div "DELICATE PINK Loading... Material Properties Loading... Colorways Add Colorways…" at bounding box center [636, 368] width 1229 height 595
drag, startPoint x: 1100, startPoint y: 364, endPoint x: 1097, endPoint y: 383, distance: 19.7
click at [1107, 411] on div "DELICATE PINK Loading... Material Properties Loading... Colorways Add Colorways…" at bounding box center [636, 368] width 1229 height 595
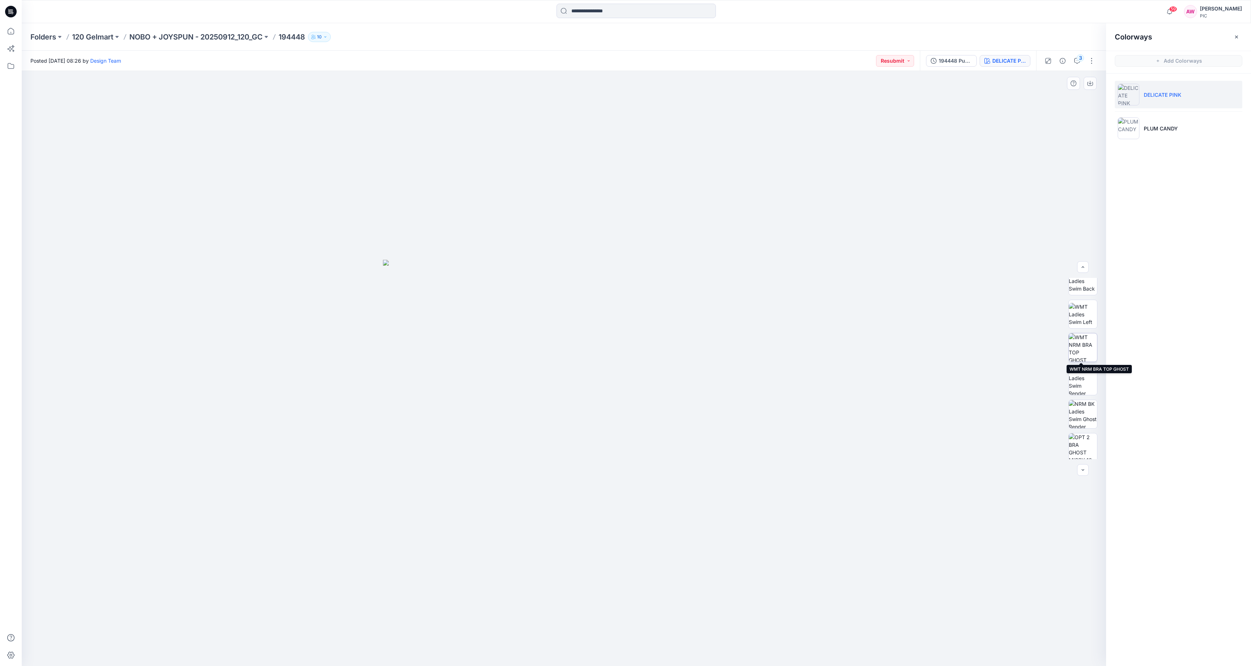
click at [1087, 358] on img at bounding box center [1083, 347] width 28 height 28
click at [1091, 83] on icon "button" at bounding box center [1090, 83] width 6 height 6
click at [1151, 129] on p "PLUM CANDY" at bounding box center [1161, 129] width 34 height 8
click at [1087, 348] on img at bounding box center [1083, 347] width 28 height 28
click at [1092, 84] on icon "button" at bounding box center [1090, 83] width 6 height 6
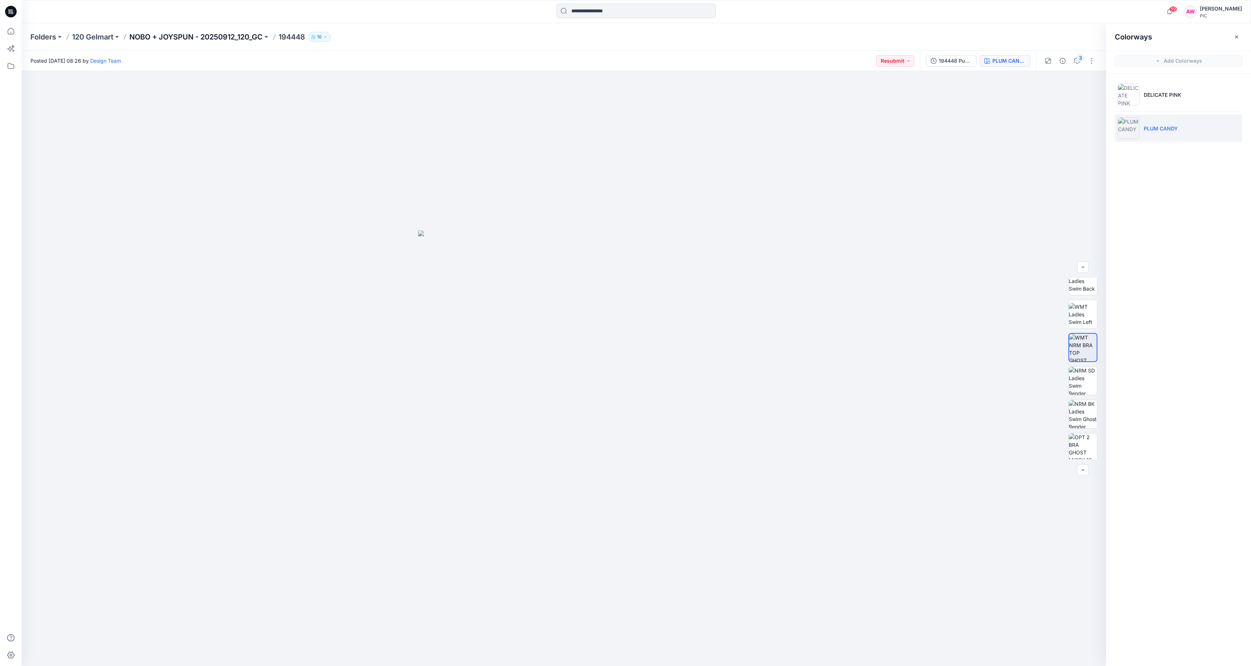
click at [248, 36] on p "NOBO + JOYSPUN - 20250912_120_GC" at bounding box center [195, 37] width 133 height 10
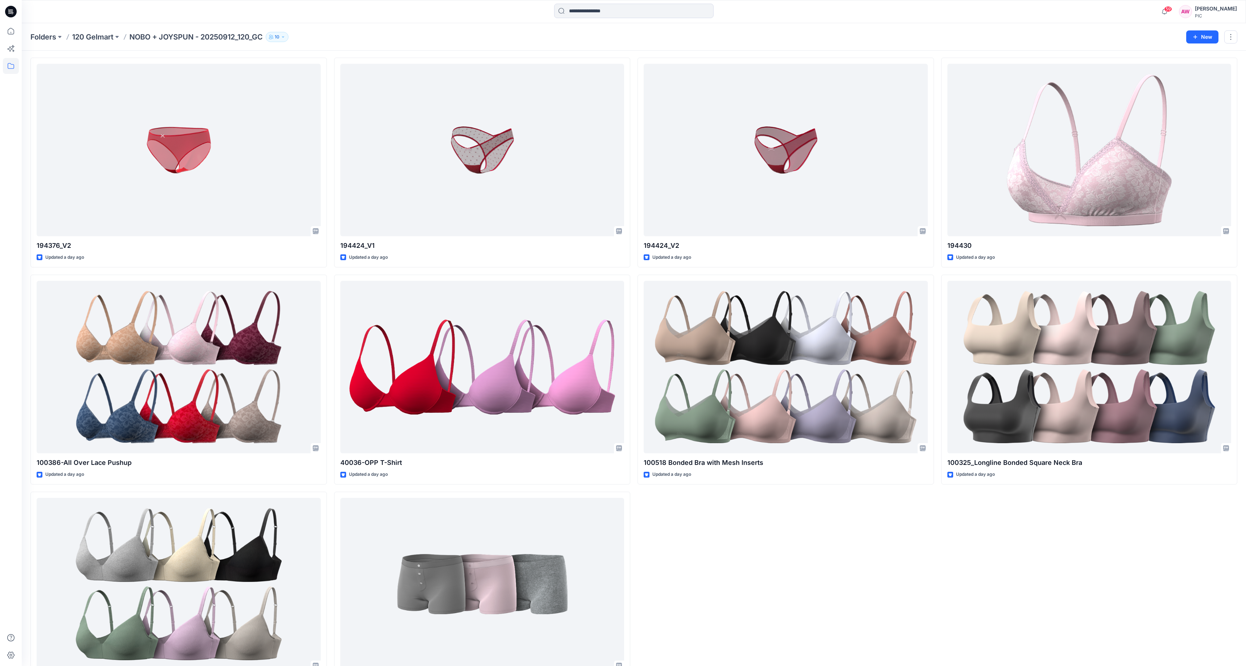
scroll to position [1563, 0]
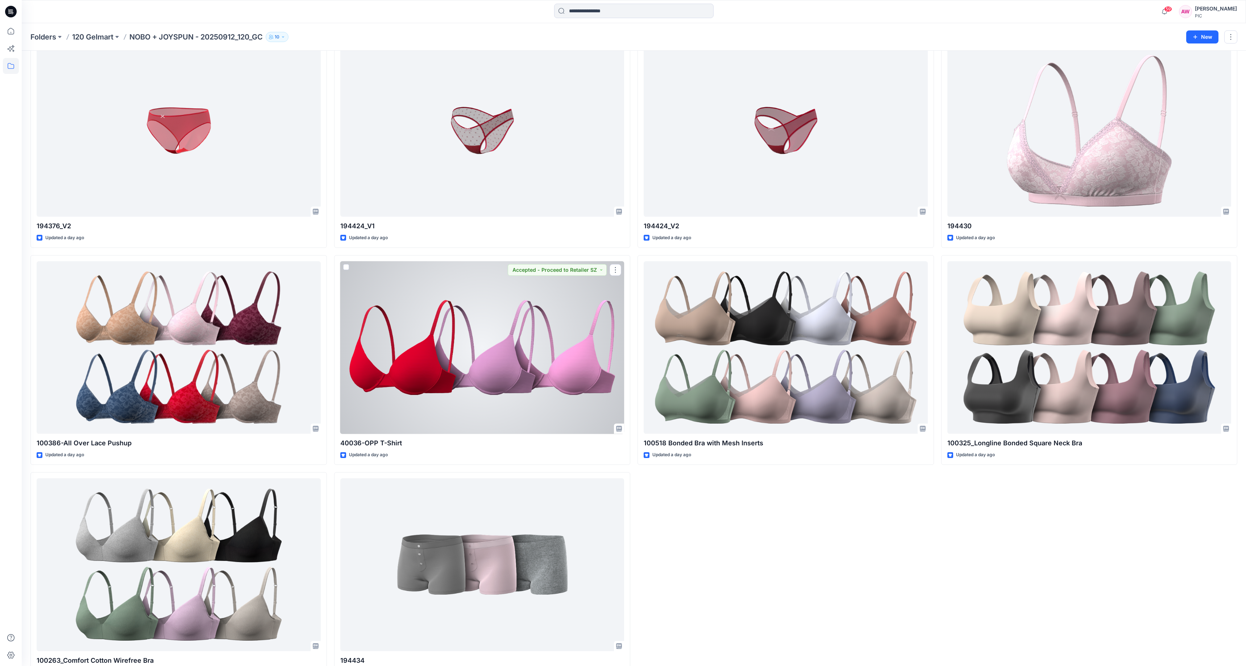
click at [529, 381] on div at bounding box center [482, 347] width 284 height 173
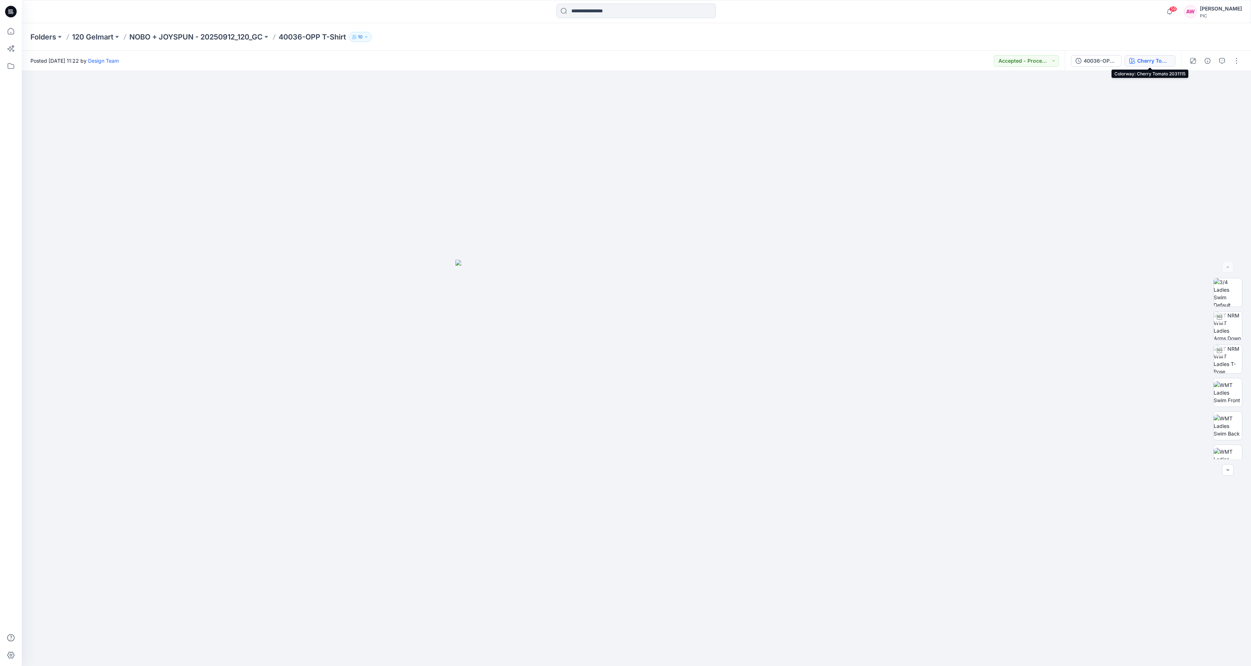
click at [1154, 61] on div "Cherry Tomato 2031115" at bounding box center [1153, 61] width 33 height 8
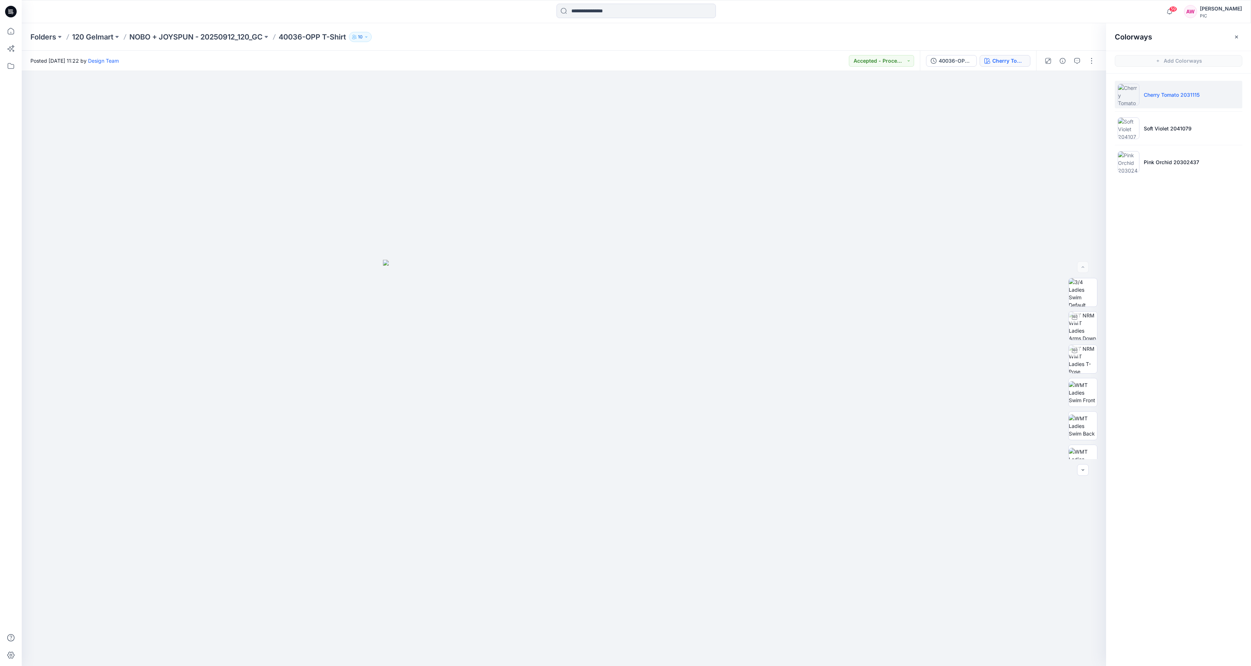
drag, startPoint x: 1140, startPoint y: 96, endPoint x: 1137, endPoint y: 105, distance: 9.1
click at [1140, 97] on li "Cherry Tomato 2031115" at bounding box center [1179, 95] width 128 height 28
drag, startPoint x: 1099, startPoint y: 353, endPoint x: 1109, endPoint y: 394, distance: 42.5
click at [1115, 402] on div "Cherry Tomato 2031115 Loading... Material Properties Loading... Colorways Add C…" at bounding box center [636, 368] width 1229 height 595
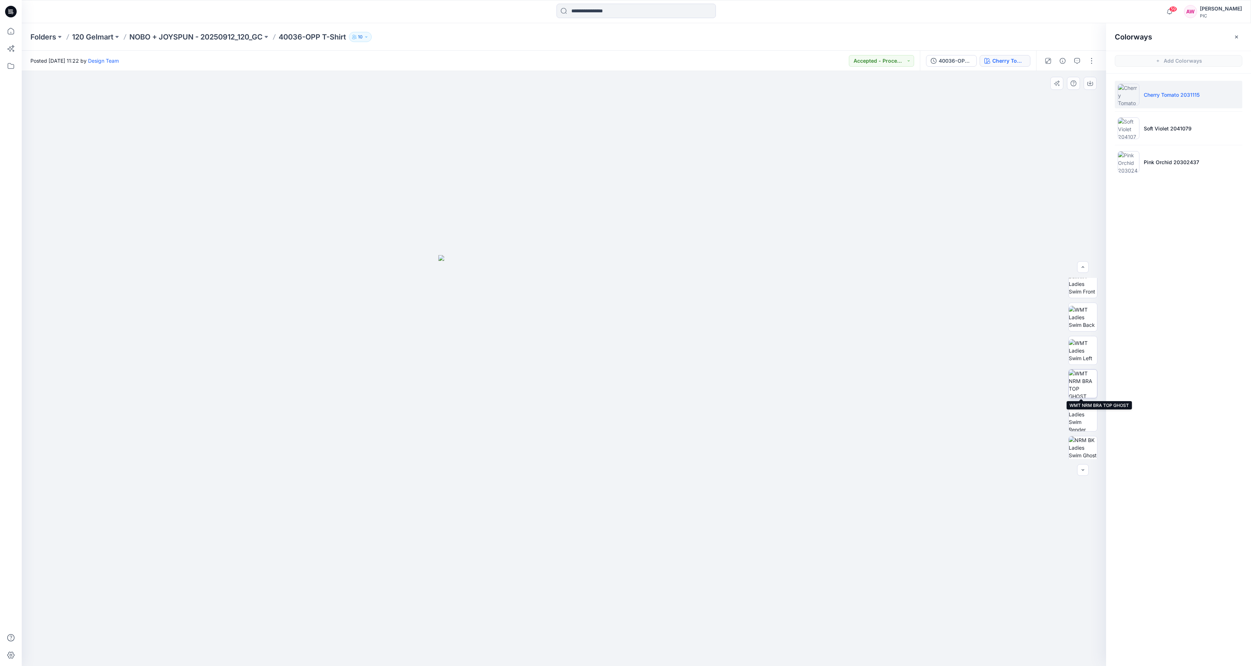
click at [1089, 388] on img at bounding box center [1083, 384] width 28 height 28
click at [1090, 82] on icon "button" at bounding box center [1090, 83] width 6 height 6
click at [1154, 128] on p "Soft Violet 2041079" at bounding box center [1168, 129] width 48 height 8
click at [1087, 391] on img at bounding box center [1083, 384] width 28 height 28
click at [1093, 85] on button "button" at bounding box center [1090, 83] width 13 height 13
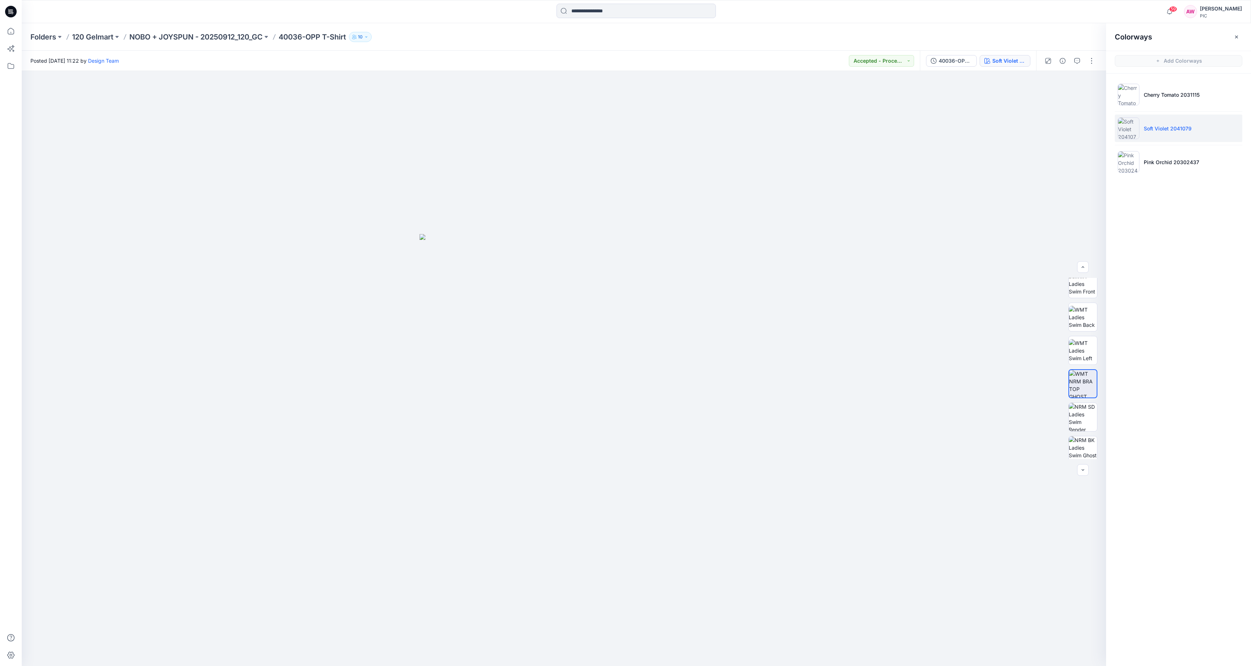
drag, startPoint x: 1194, startPoint y: 247, endPoint x: 1179, endPoint y: 185, distance: 63.9
click at [1194, 249] on div "Colorways Add Colorways Cherry Tomato 2031115 Soft Violet 2041079 Pink Orchid 2…" at bounding box center [1178, 344] width 145 height 643
click at [1136, 164] on img at bounding box center [1129, 162] width 22 height 22
click at [1090, 391] on img at bounding box center [1083, 384] width 28 height 28
click at [1091, 85] on icon "button" at bounding box center [1090, 83] width 6 height 6
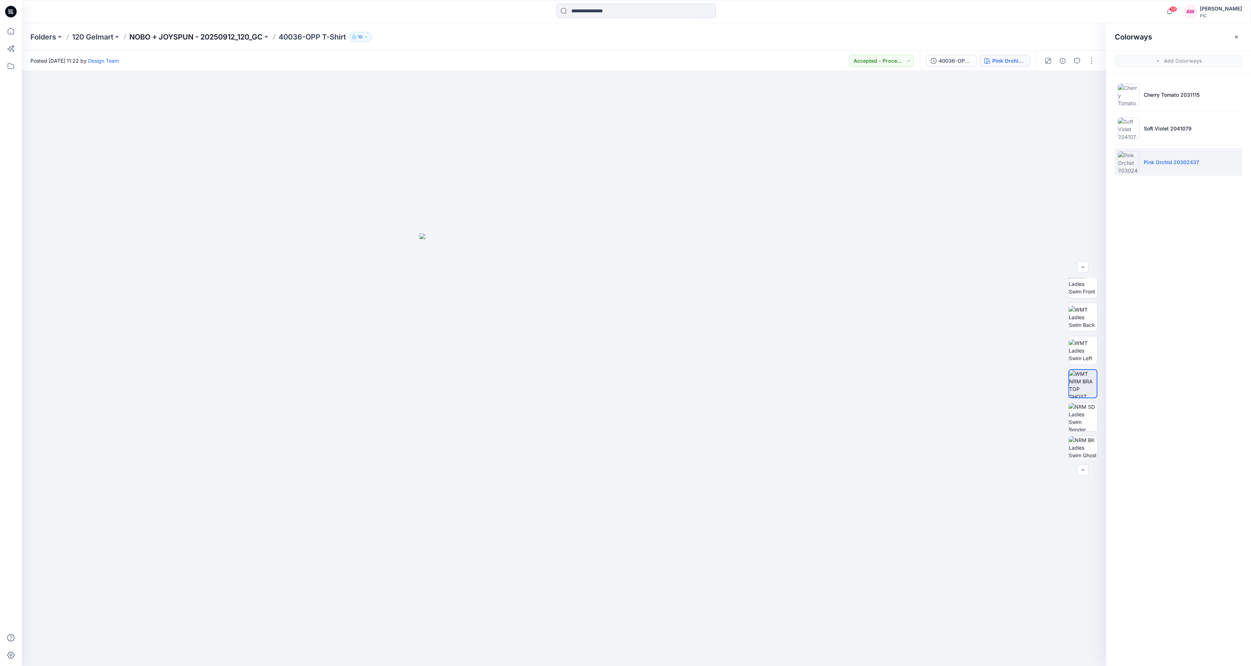
click at [224, 37] on p "NOBO + JOYSPUN - 20250912_120_GC" at bounding box center [195, 37] width 133 height 10
